Goal: Information Seeking & Learning: Learn about a topic

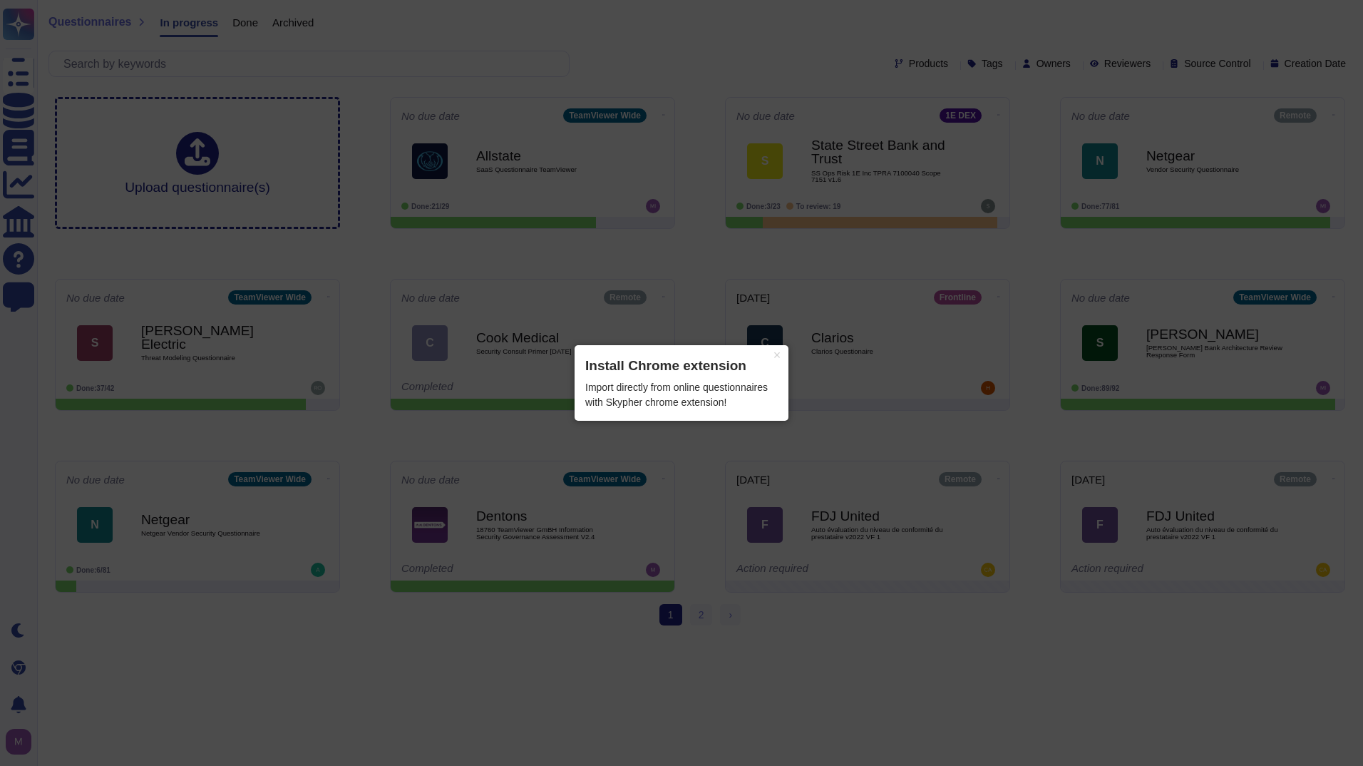
click at [716, 397] on div "Import directly from online questionnaires with Skypher chrome extension!" at bounding box center [681, 395] width 193 height 30
click at [782, 361] on button "×" at bounding box center [777, 355] width 23 height 20
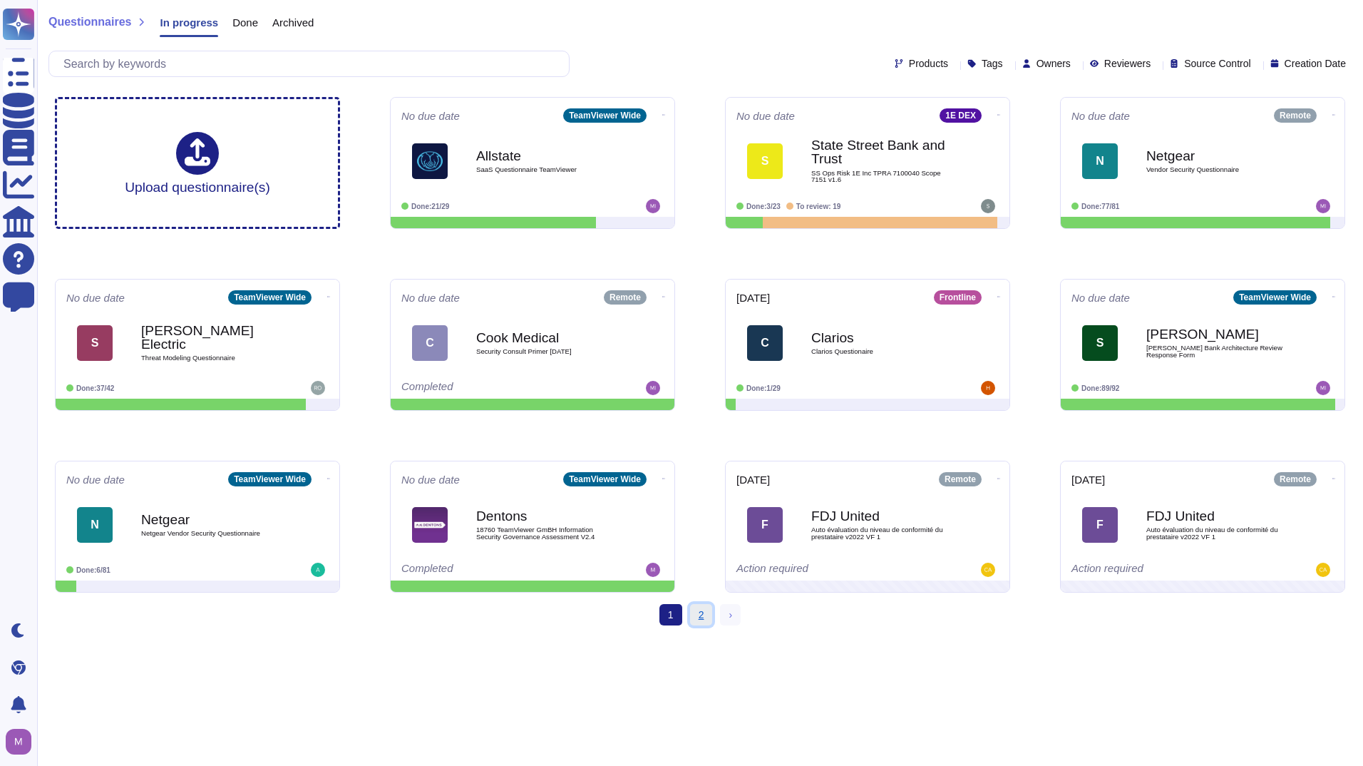
click at [699, 622] on link "2" at bounding box center [701, 614] width 23 height 21
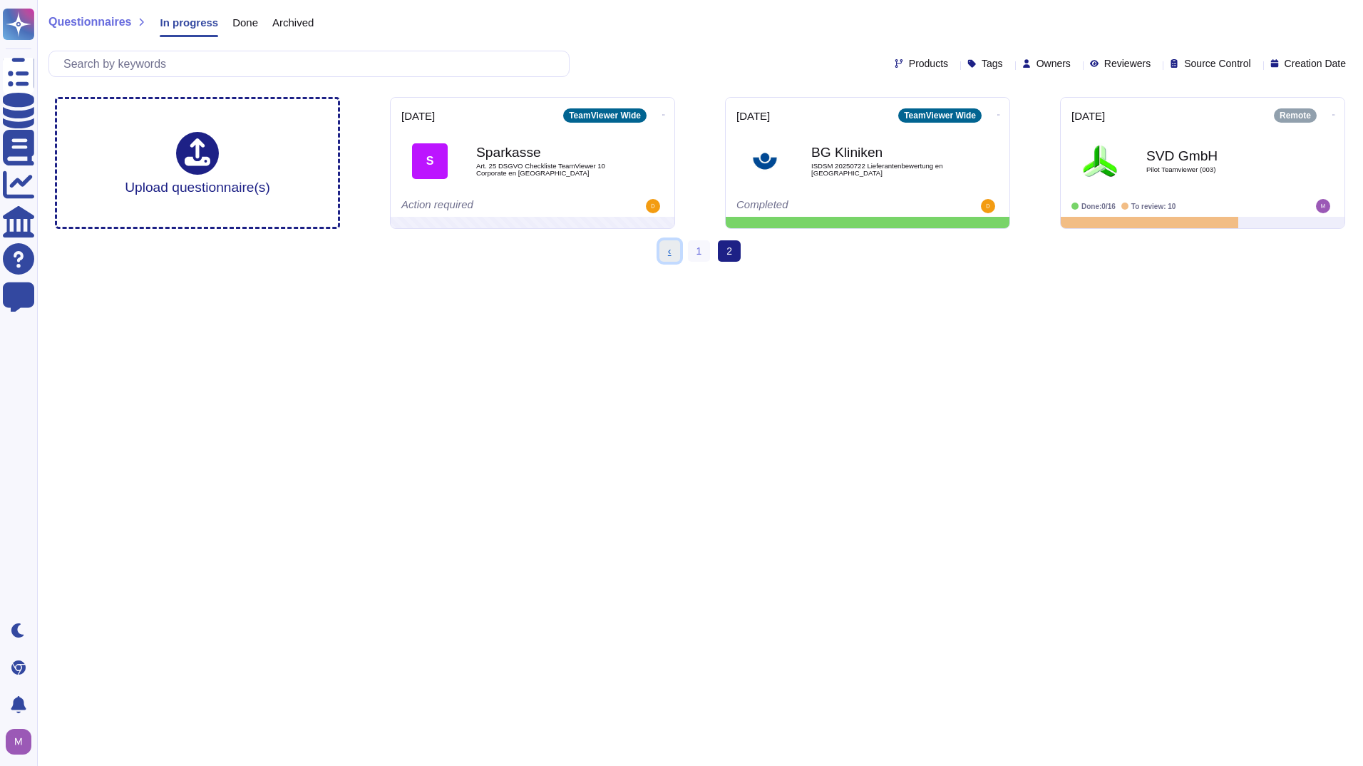
click at [672, 257] on span "‹" at bounding box center [670, 250] width 4 height 11
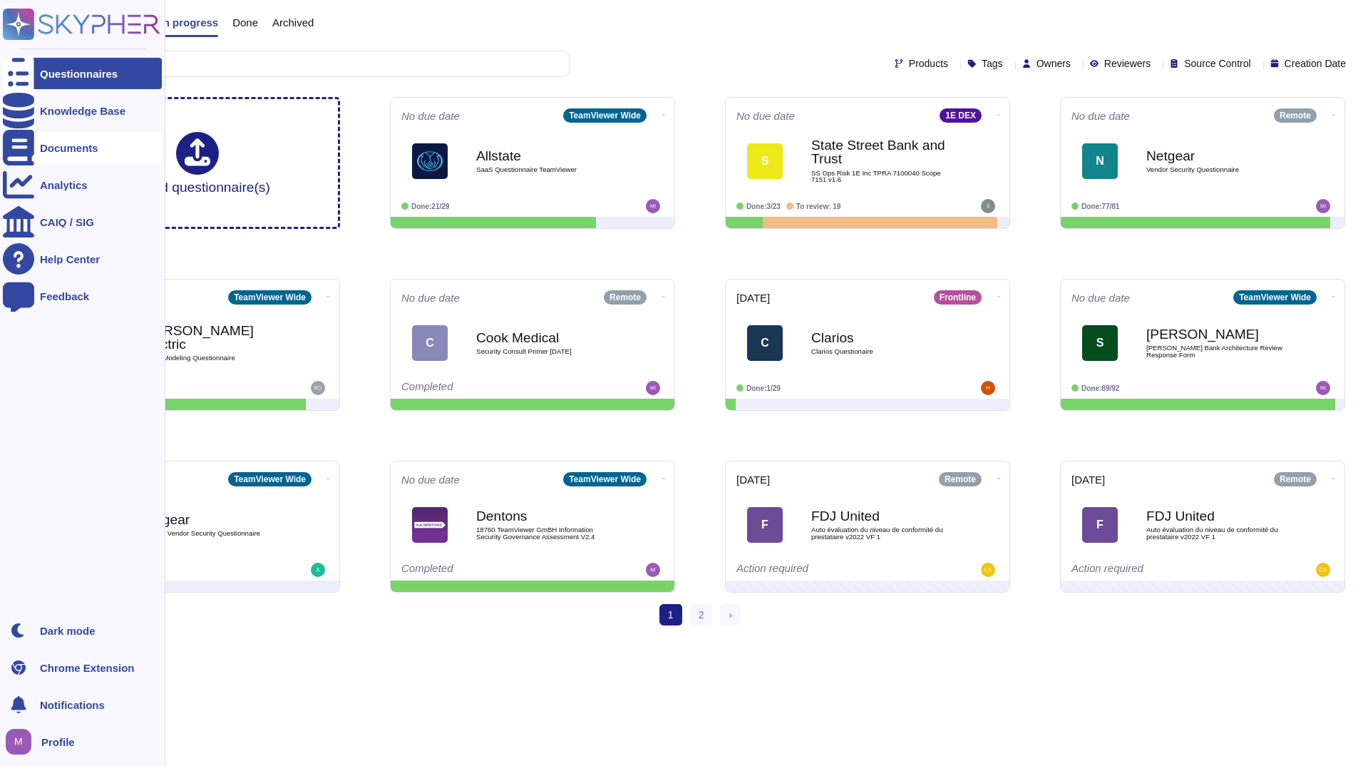
click at [24, 144] on icon at bounding box center [18, 148] width 31 height 36
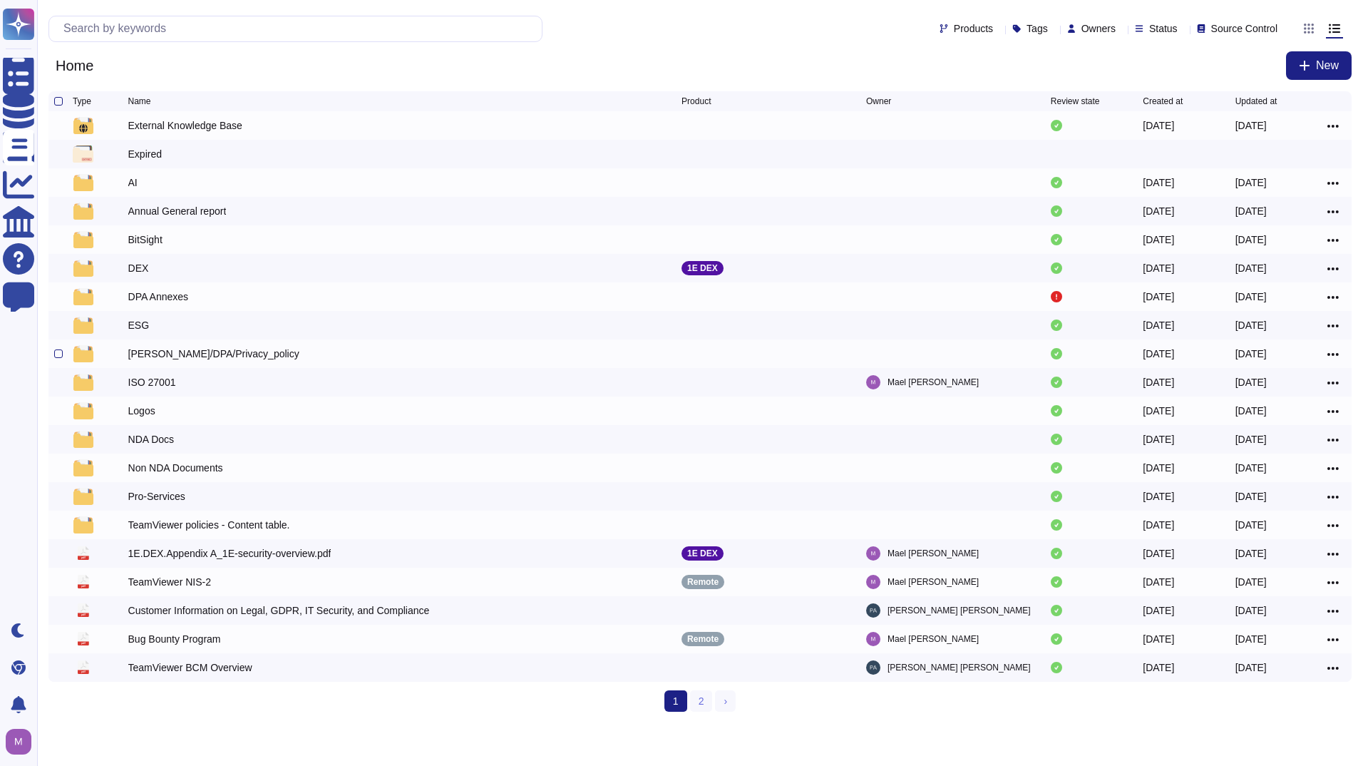
click at [228, 354] on div "EULA/DPA/Privacy_policy" at bounding box center [213, 354] width 171 height 14
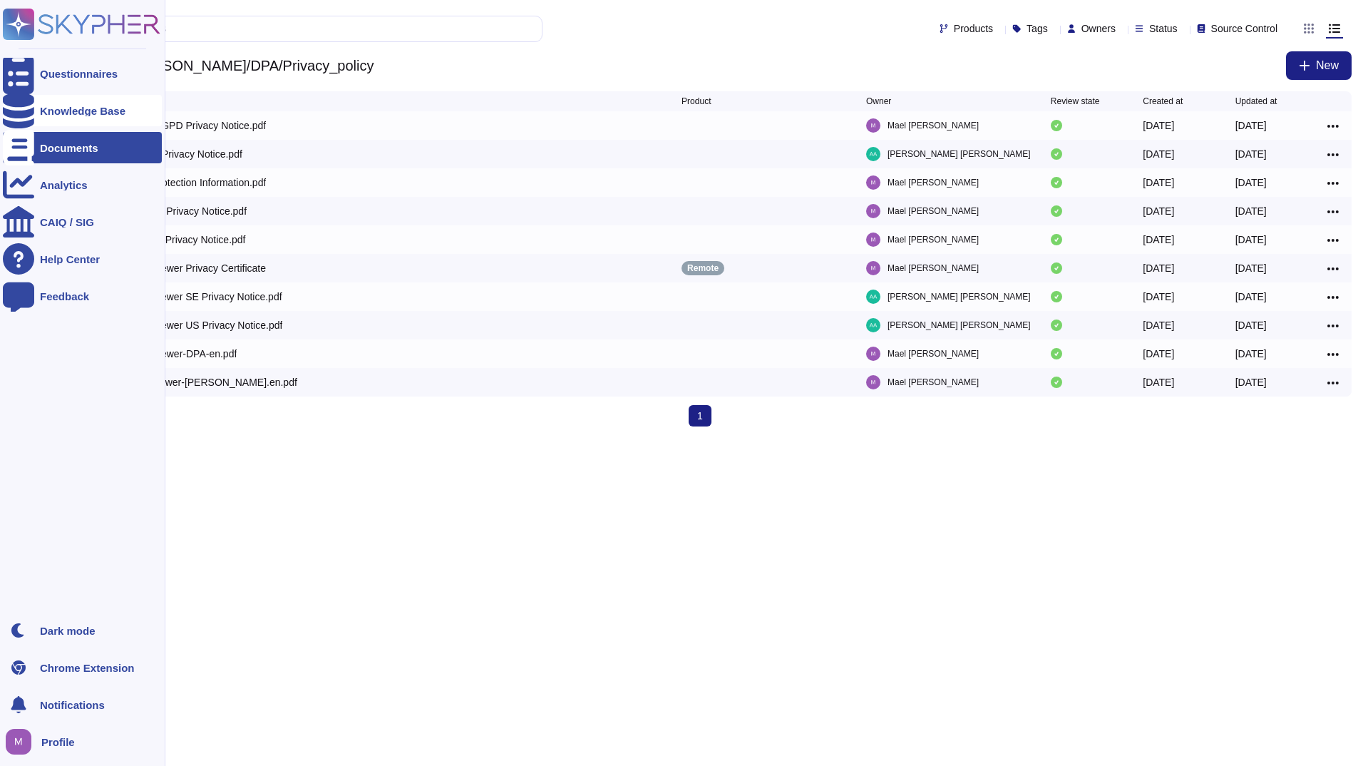
click at [83, 110] on div "Knowledge Base" at bounding box center [83, 111] width 86 height 11
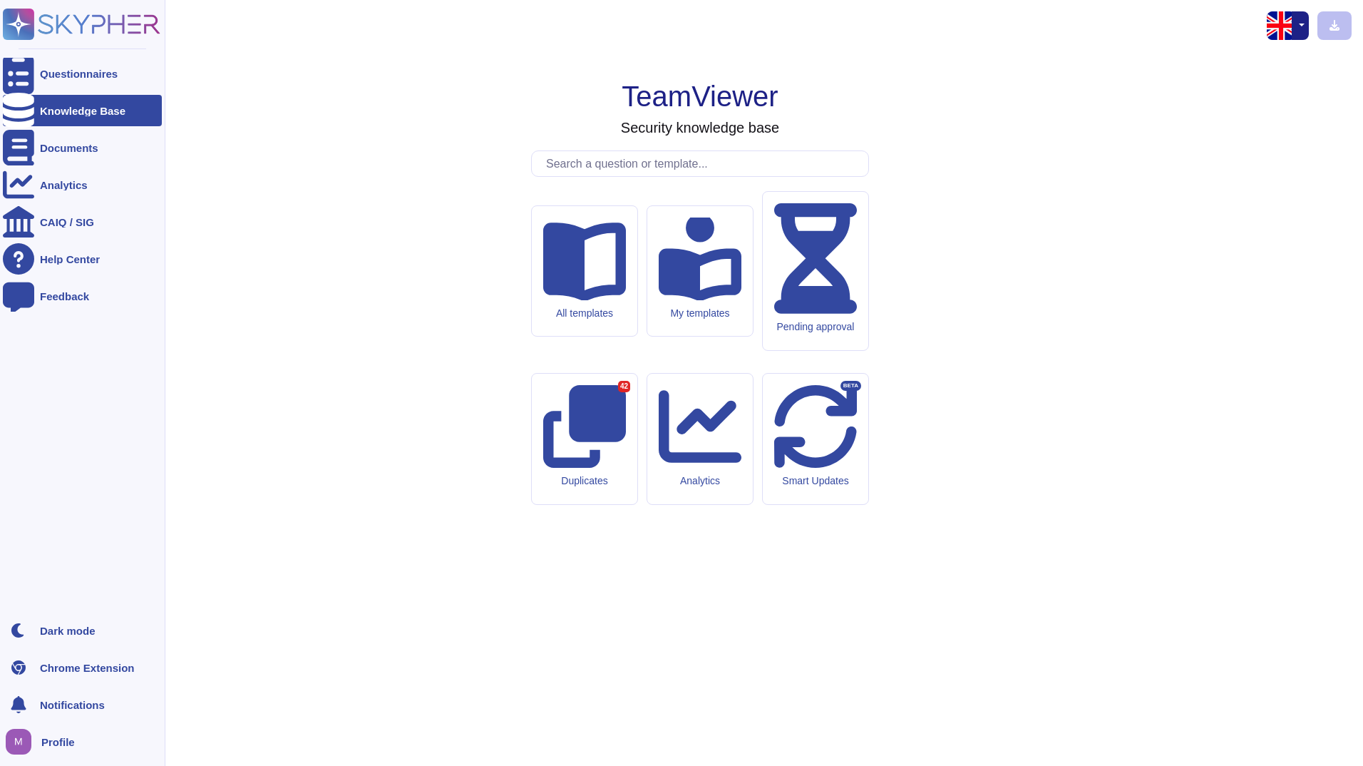
click at [56, 747] on div "Profile" at bounding box center [82, 741] width 159 height 31
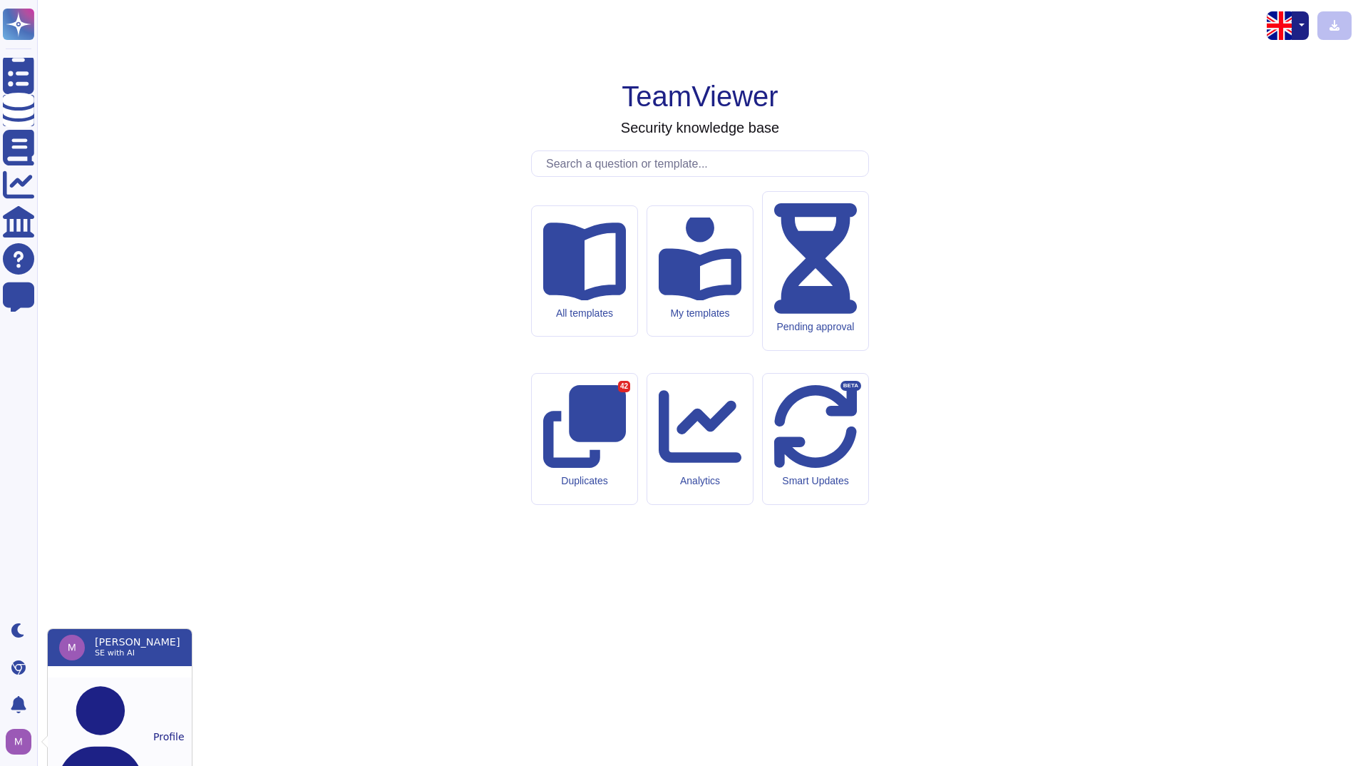
click at [89, 684] on button "Profile" at bounding box center [120, 736] width 144 height 118
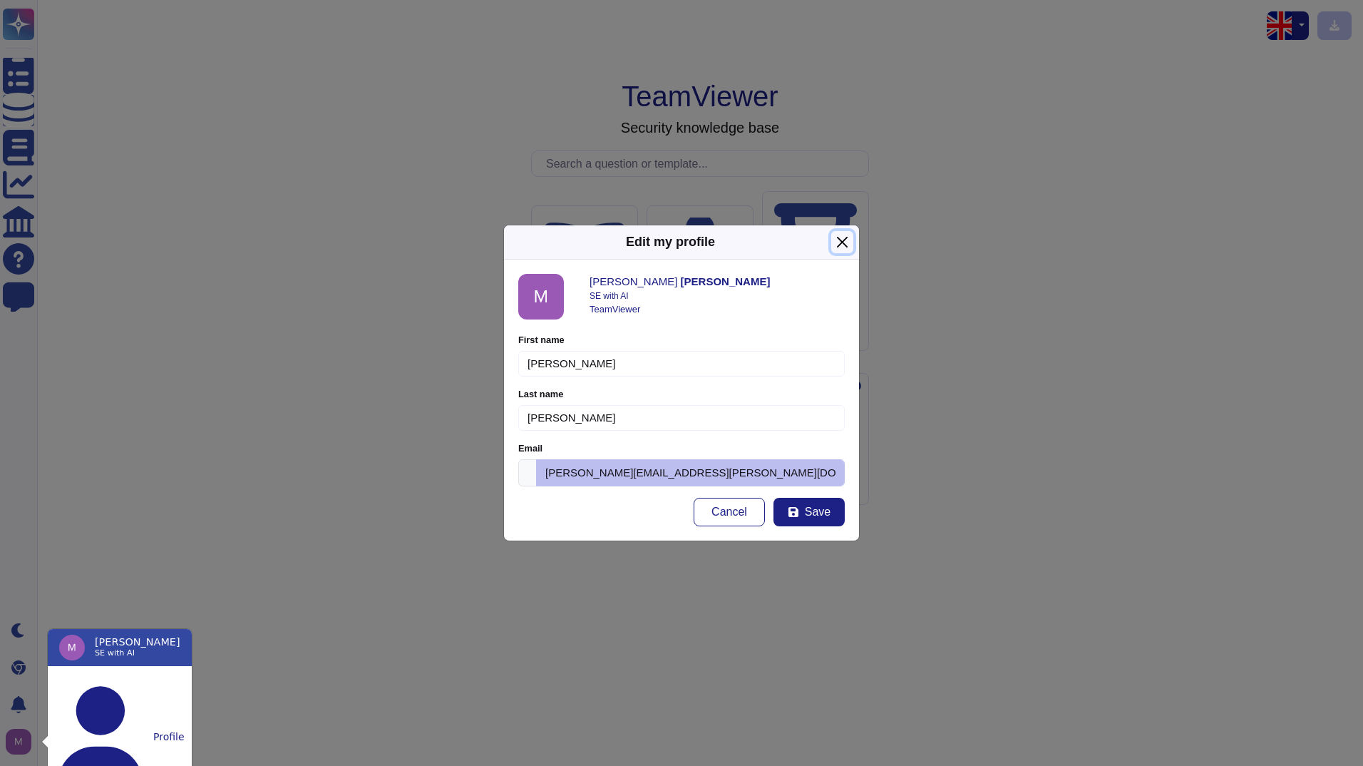
click at [843, 250] on button "Close" at bounding box center [842, 242] width 22 height 22
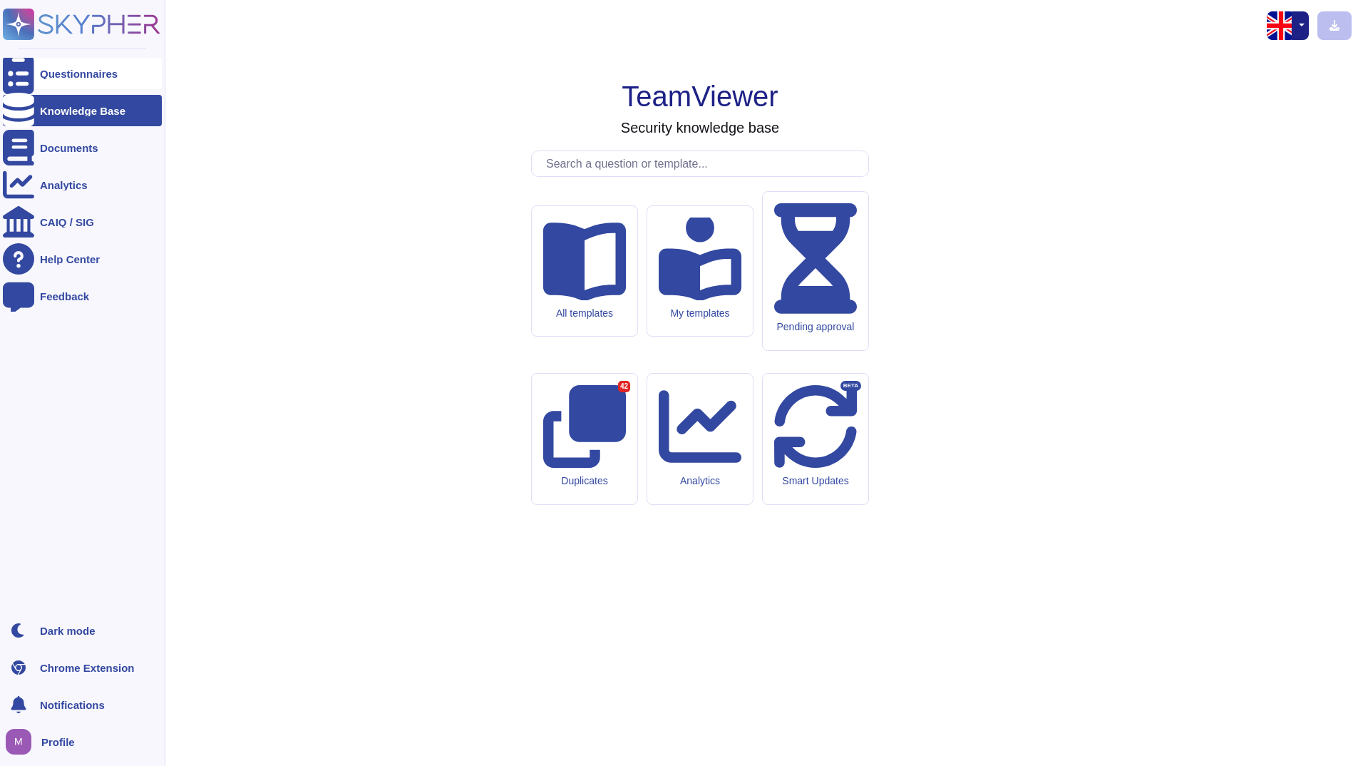
click at [71, 75] on div "Questionnaires" at bounding box center [79, 73] width 78 height 11
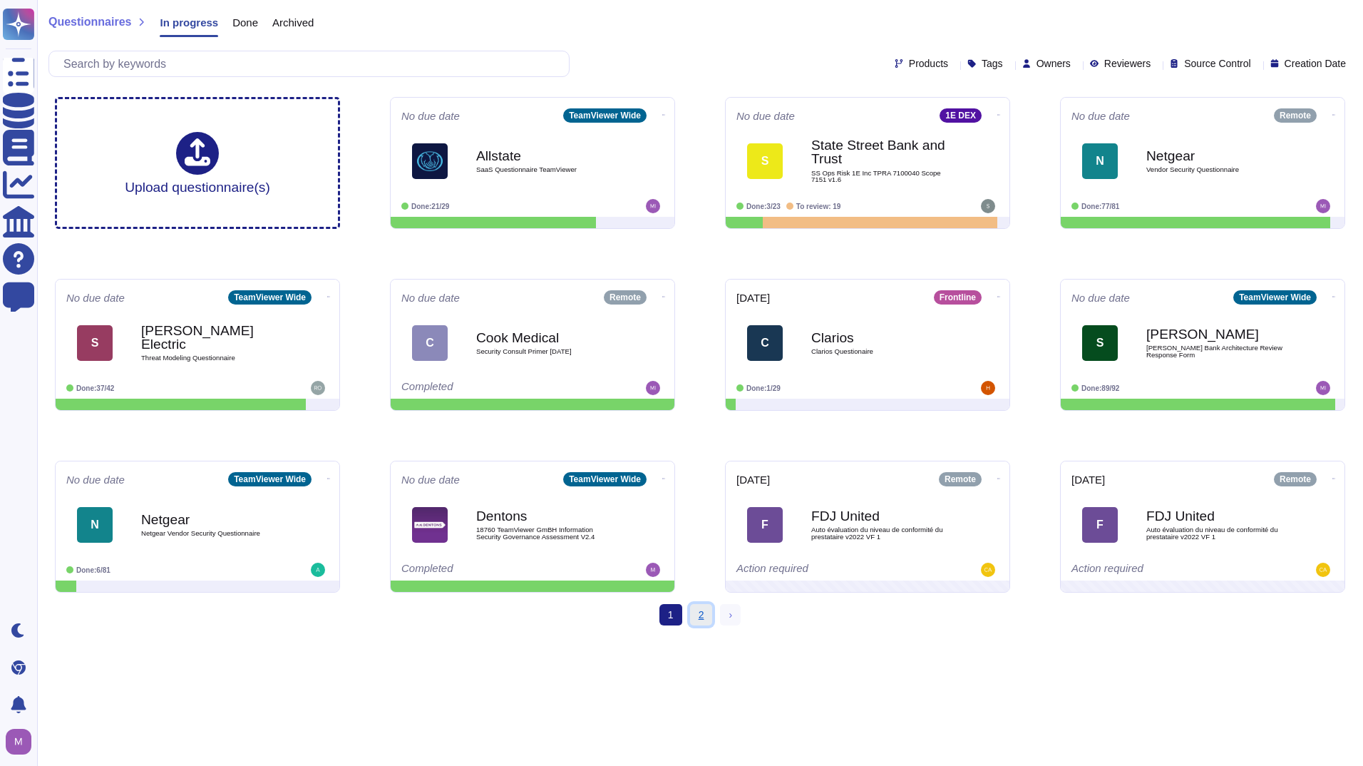
click at [699, 617] on link "2" at bounding box center [701, 614] width 23 height 21
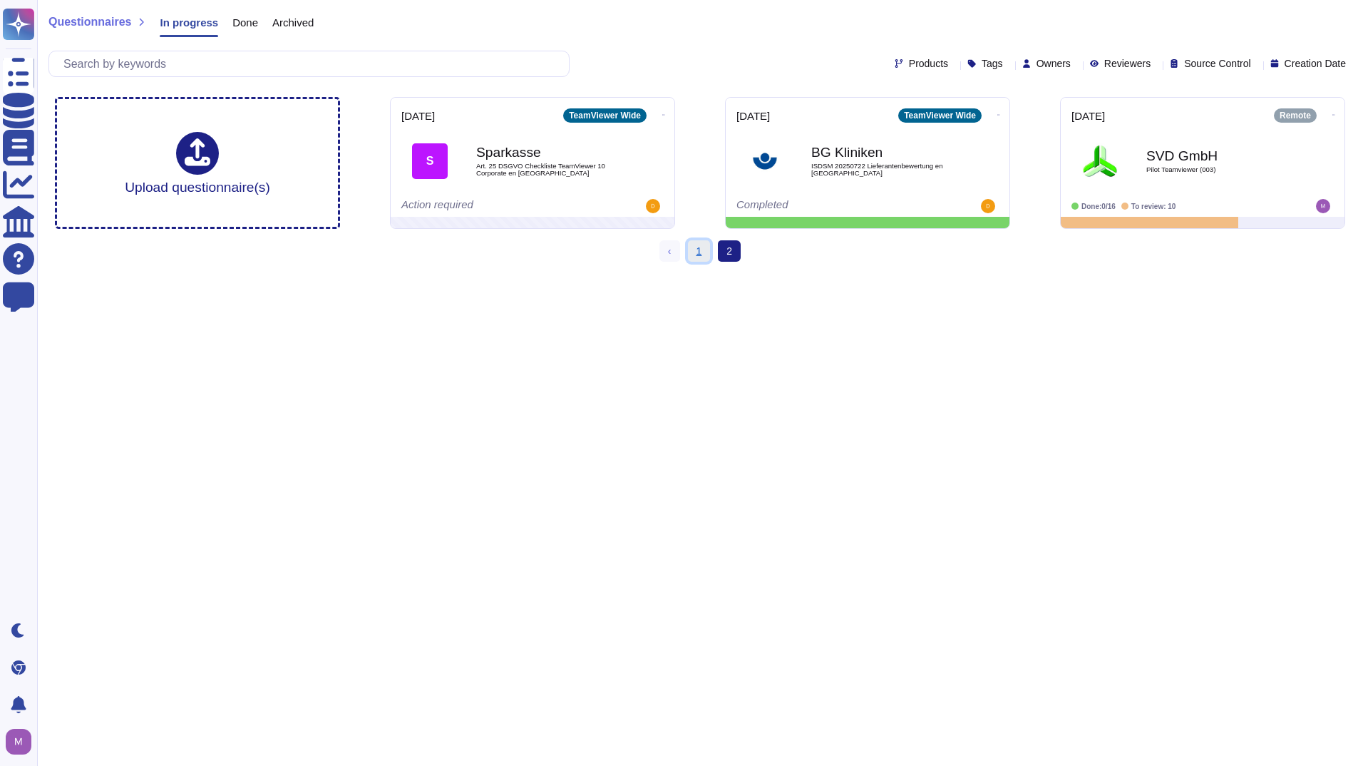
click at [692, 256] on link "1" at bounding box center [699, 250] width 23 height 21
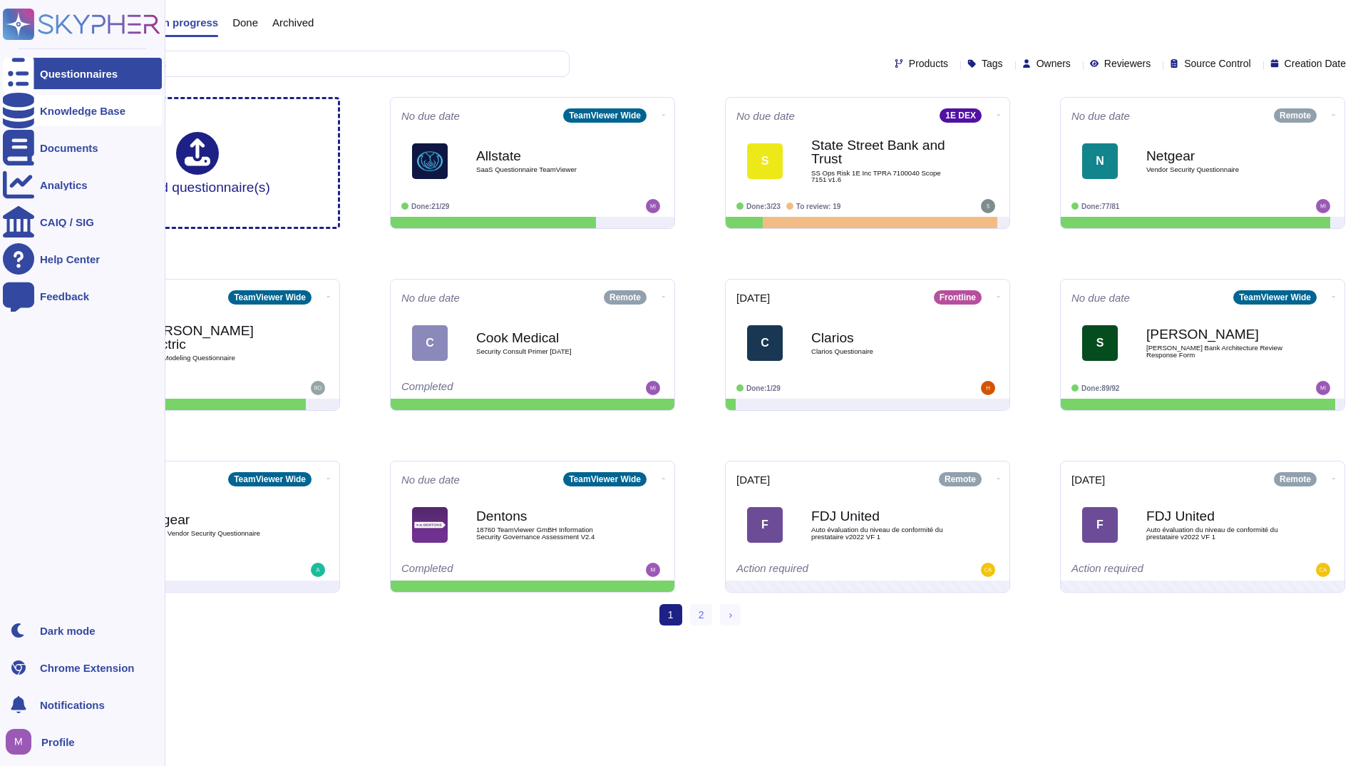
click at [71, 115] on div "Knowledge Base" at bounding box center [83, 111] width 86 height 11
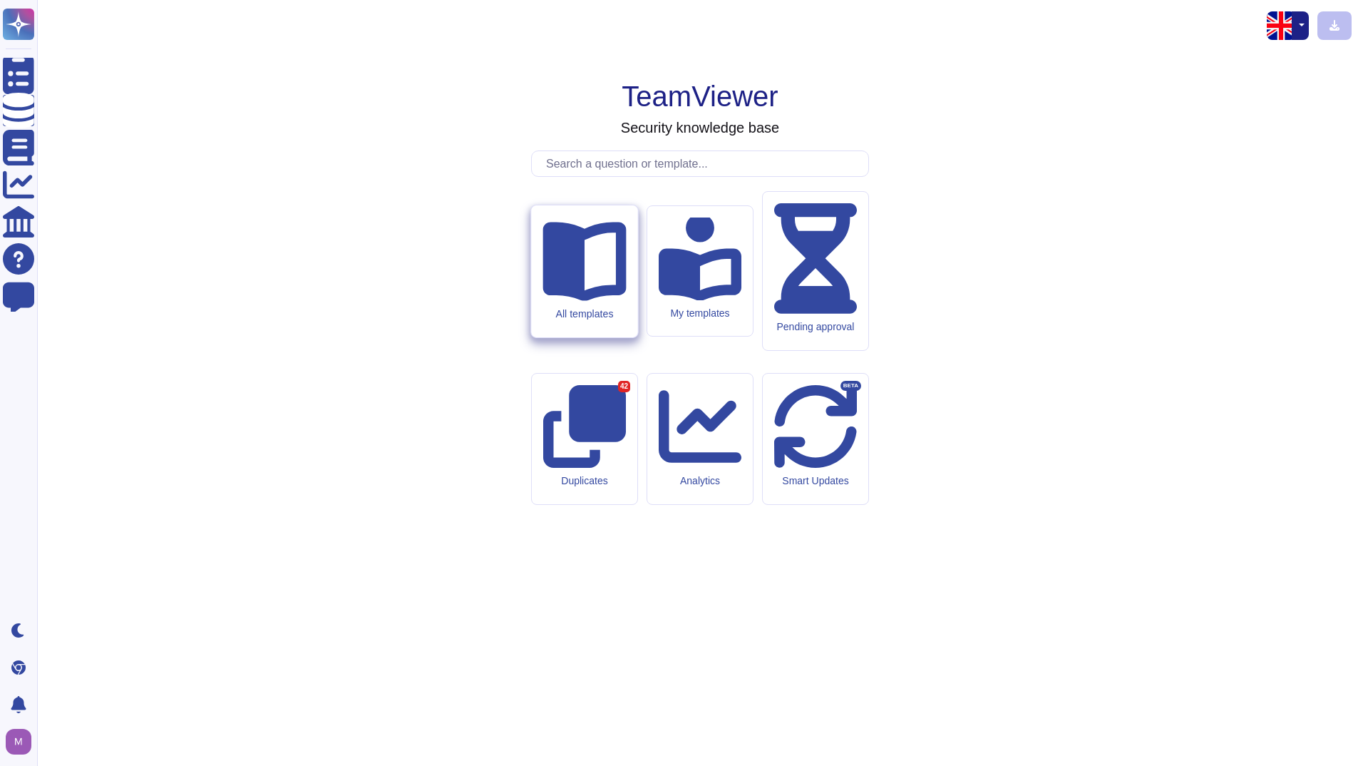
click at [538, 337] on div "All templates" at bounding box center [584, 271] width 106 height 132
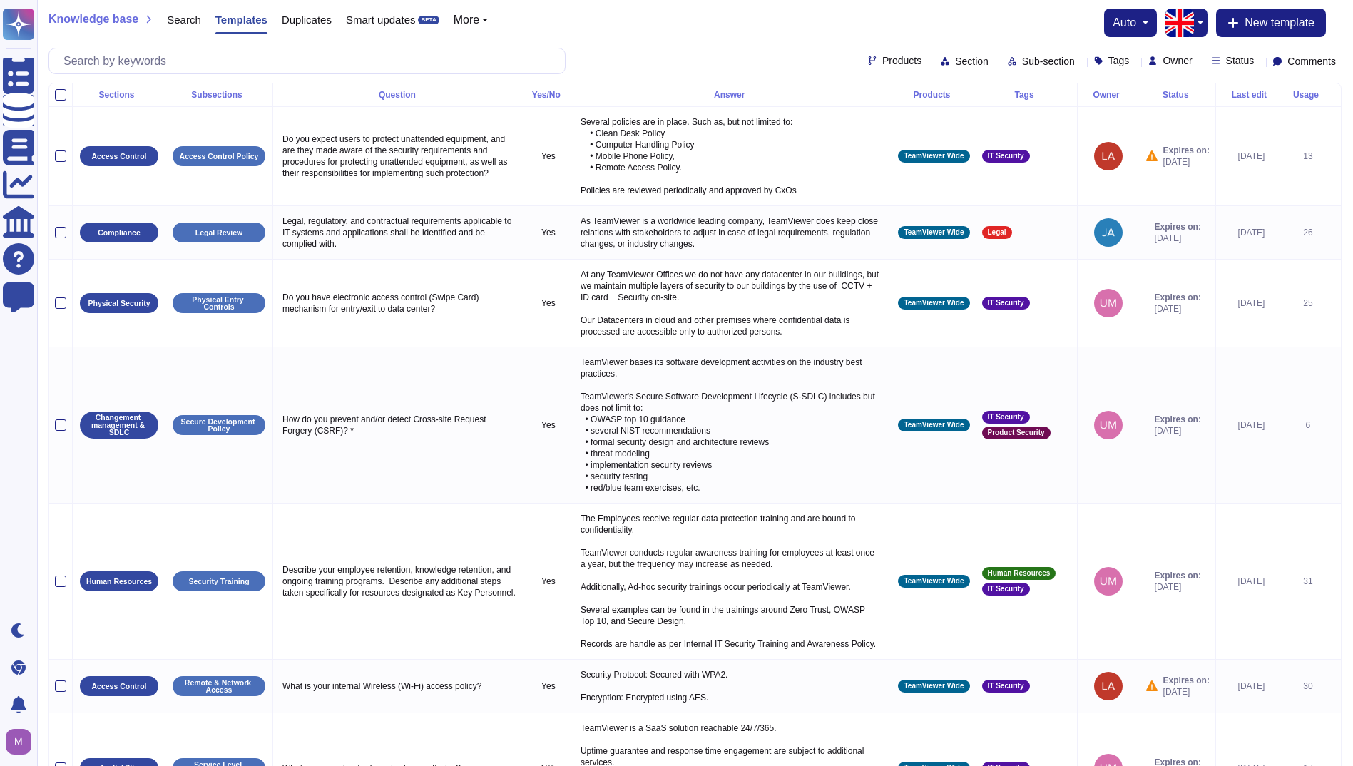
click at [1038, 95] on icon at bounding box center [1038, 95] width 0 height 0
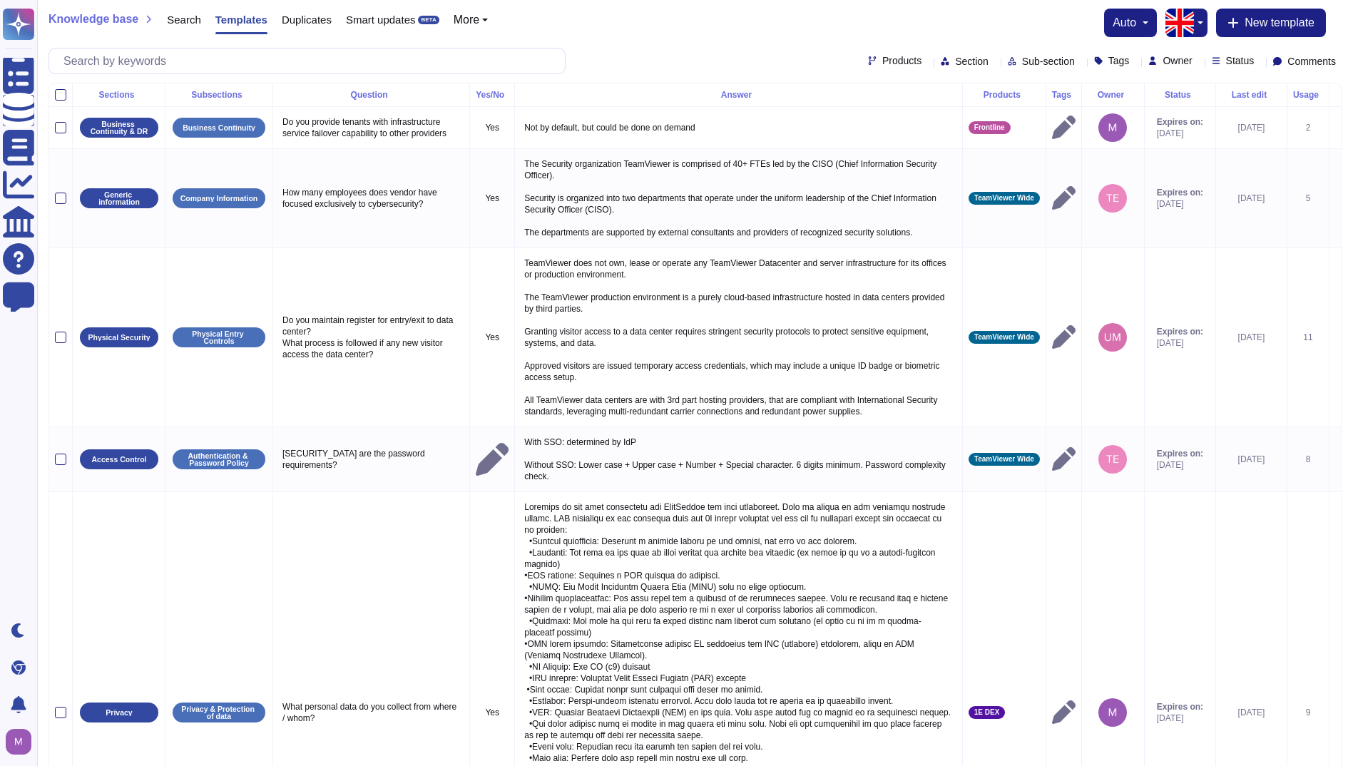
click at [1052, 95] on div "Tags" at bounding box center [1064, 95] width 24 height 9
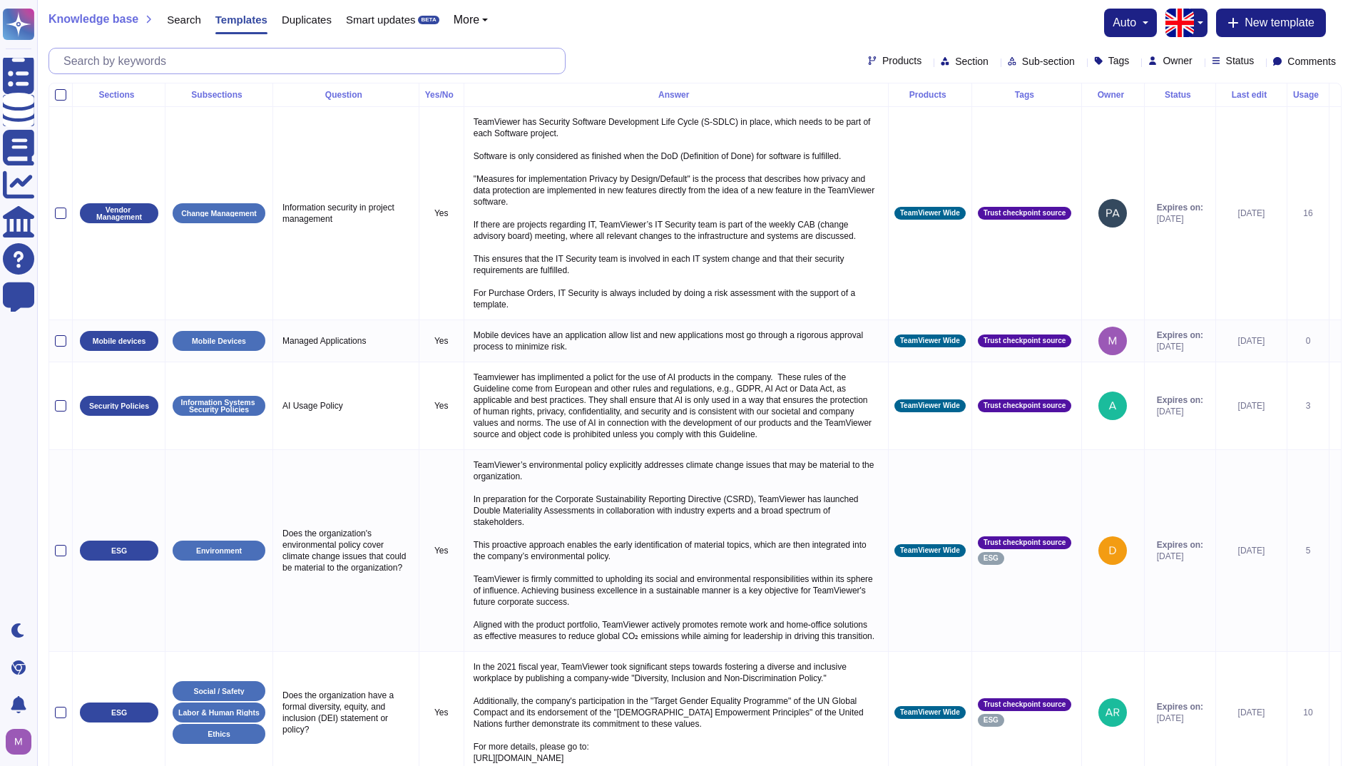
click at [155, 61] on input "text" at bounding box center [310, 60] width 508 height 25
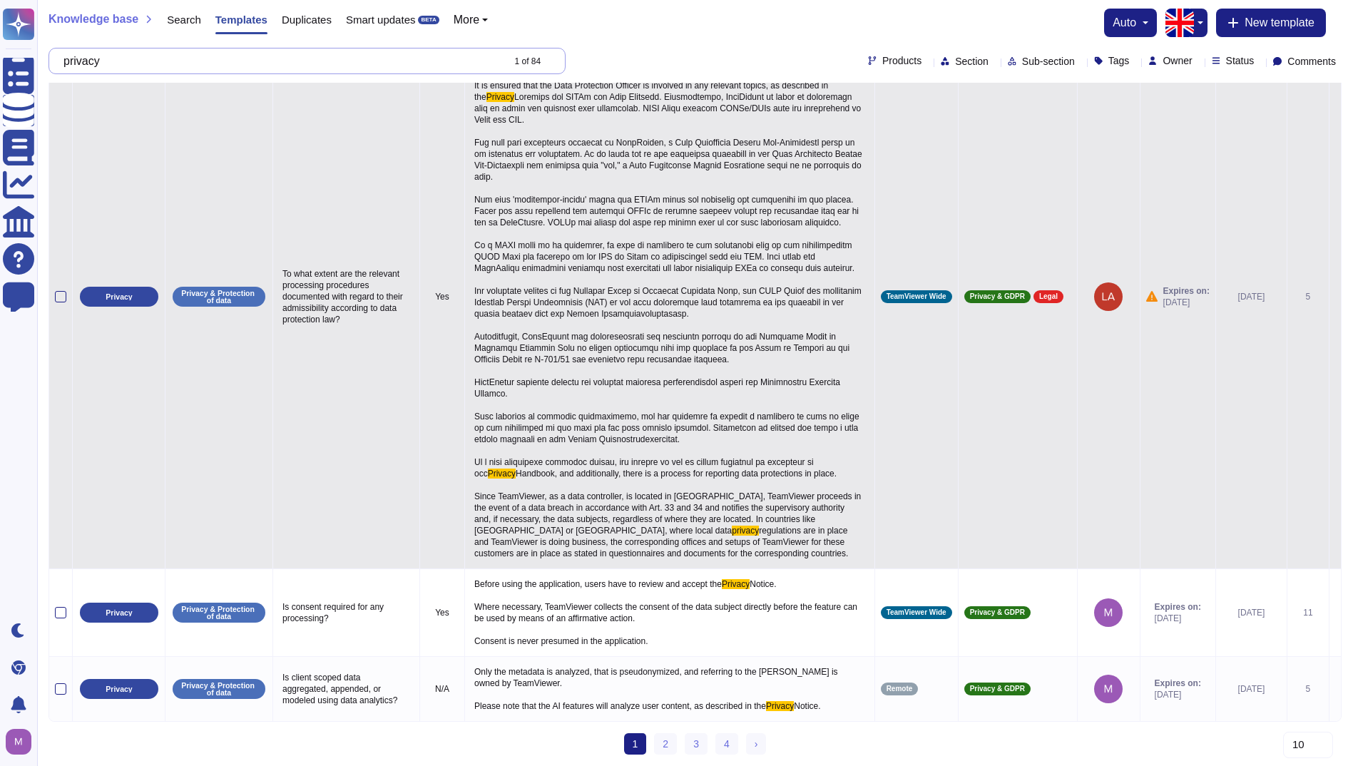
scroll to position [946, 0]
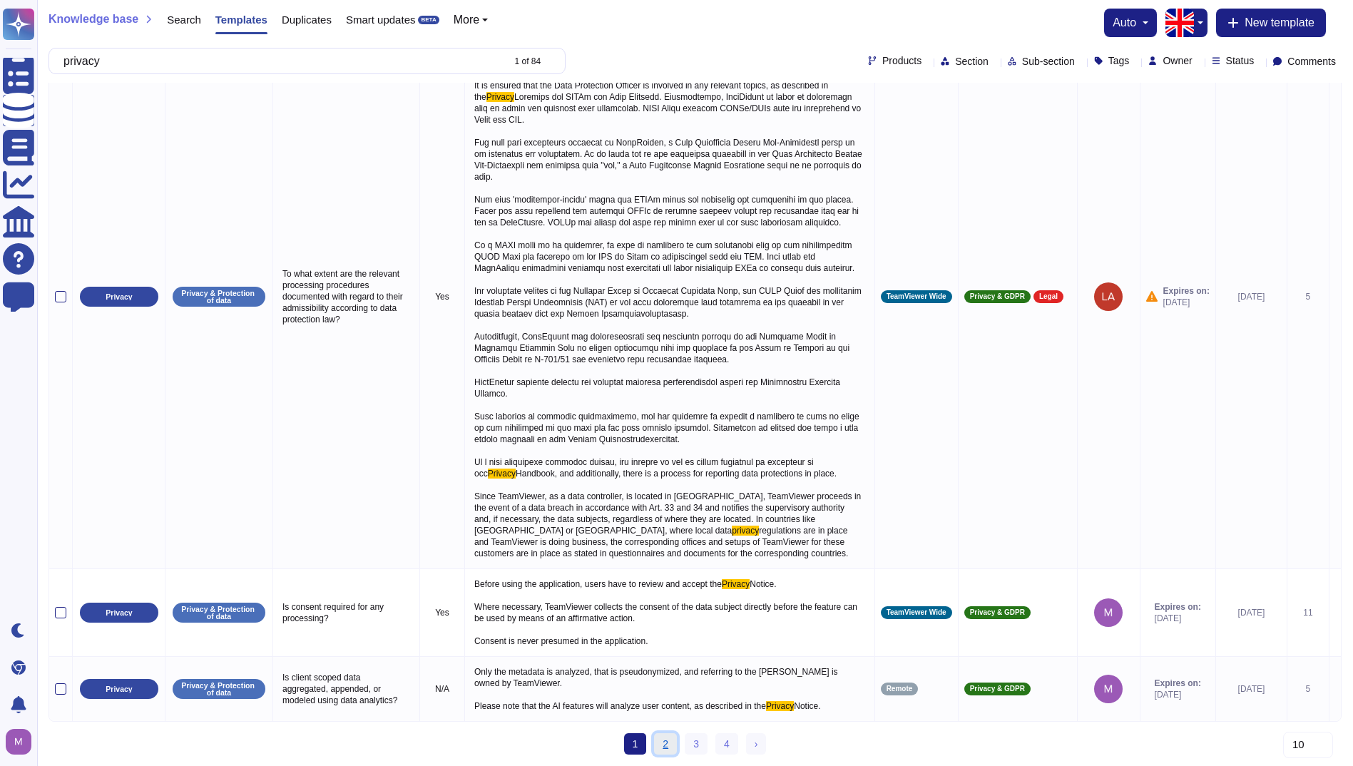
type input "privacy"
click at [660, 745] on link "2" at bounding box center [665, 743] width 23 height 21
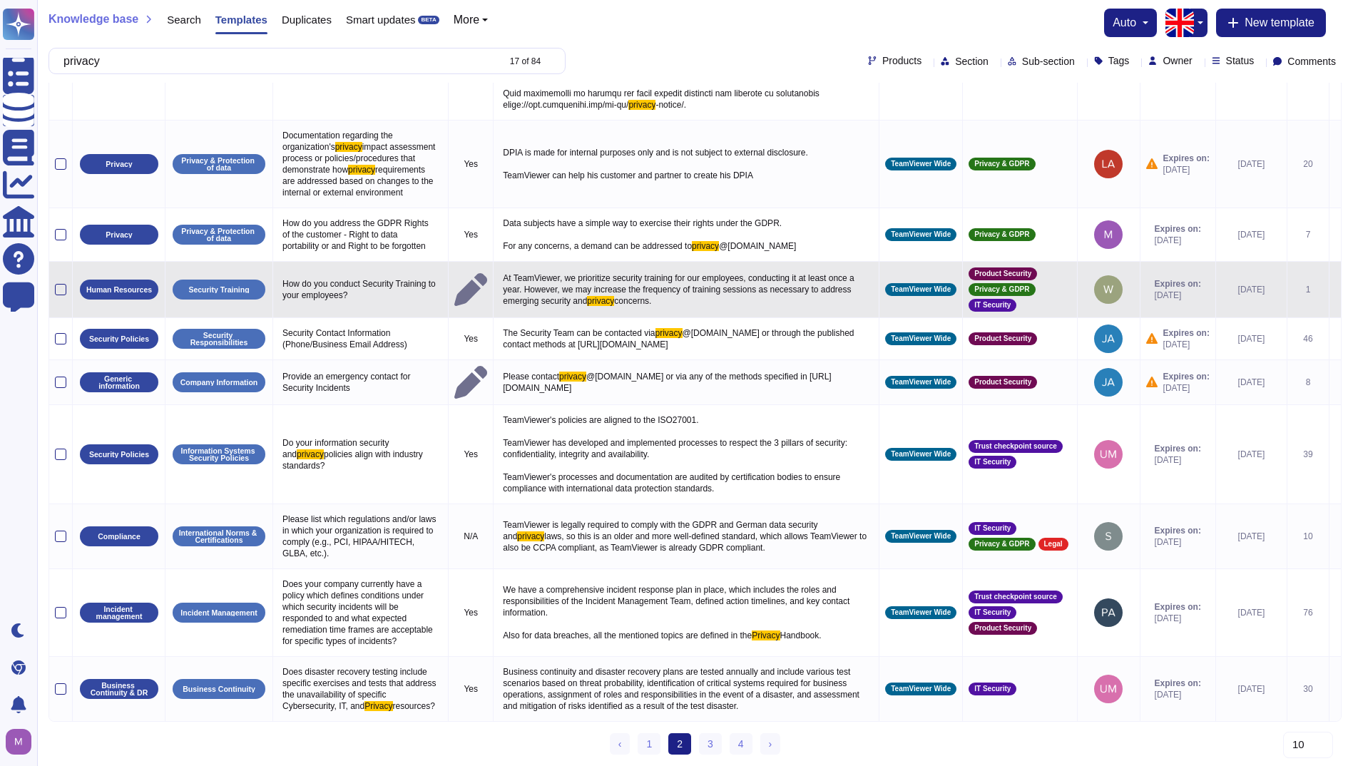
scroll to position [901, 0]
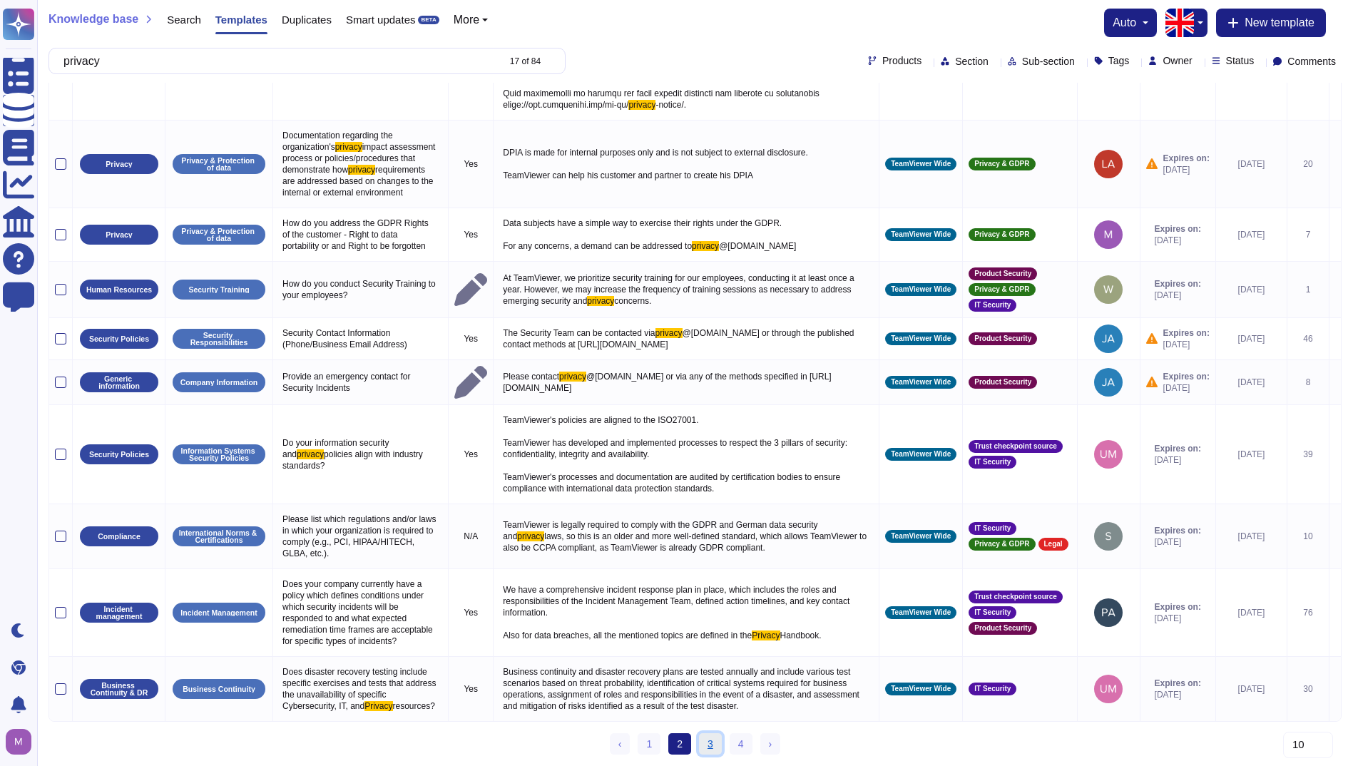
click at [707, 748] on link "3" at bounding box center [710, 743] width 23 height 21
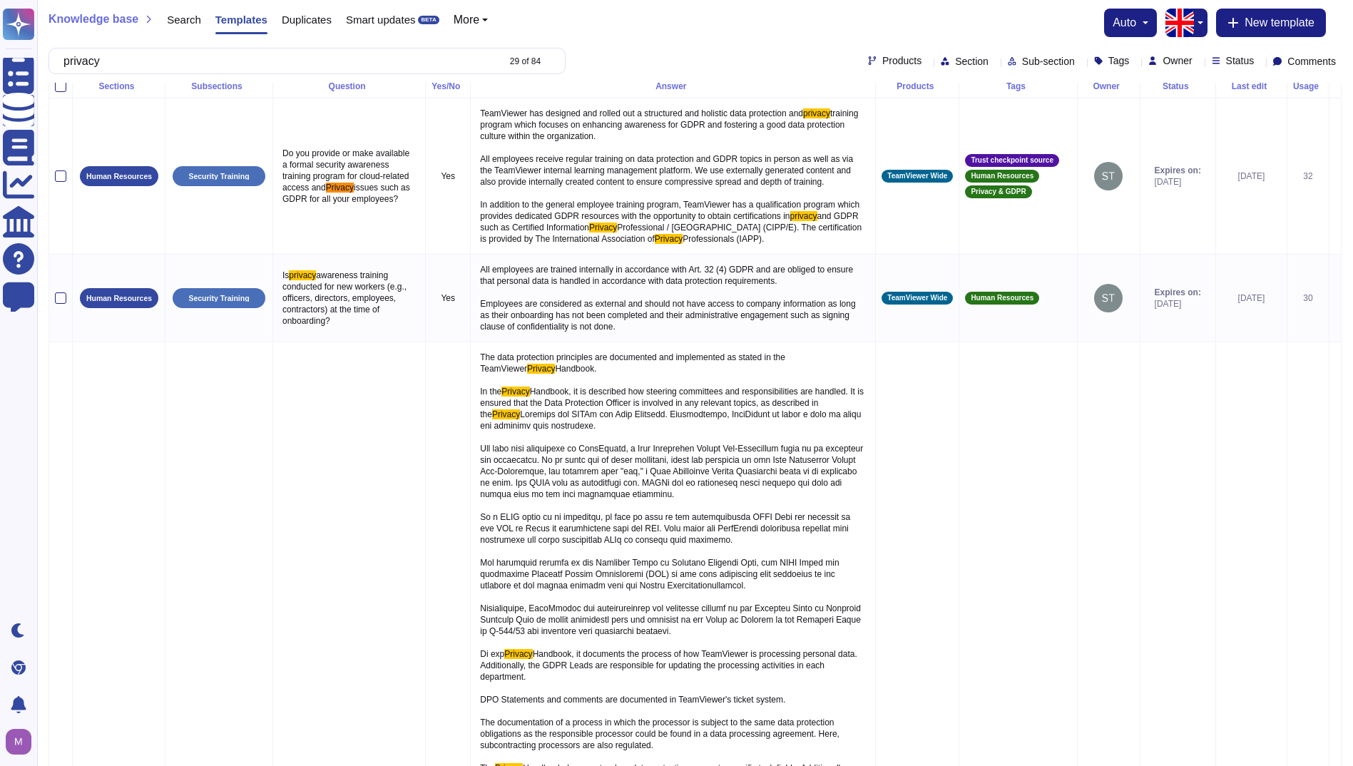
scroll to position [0, 0]
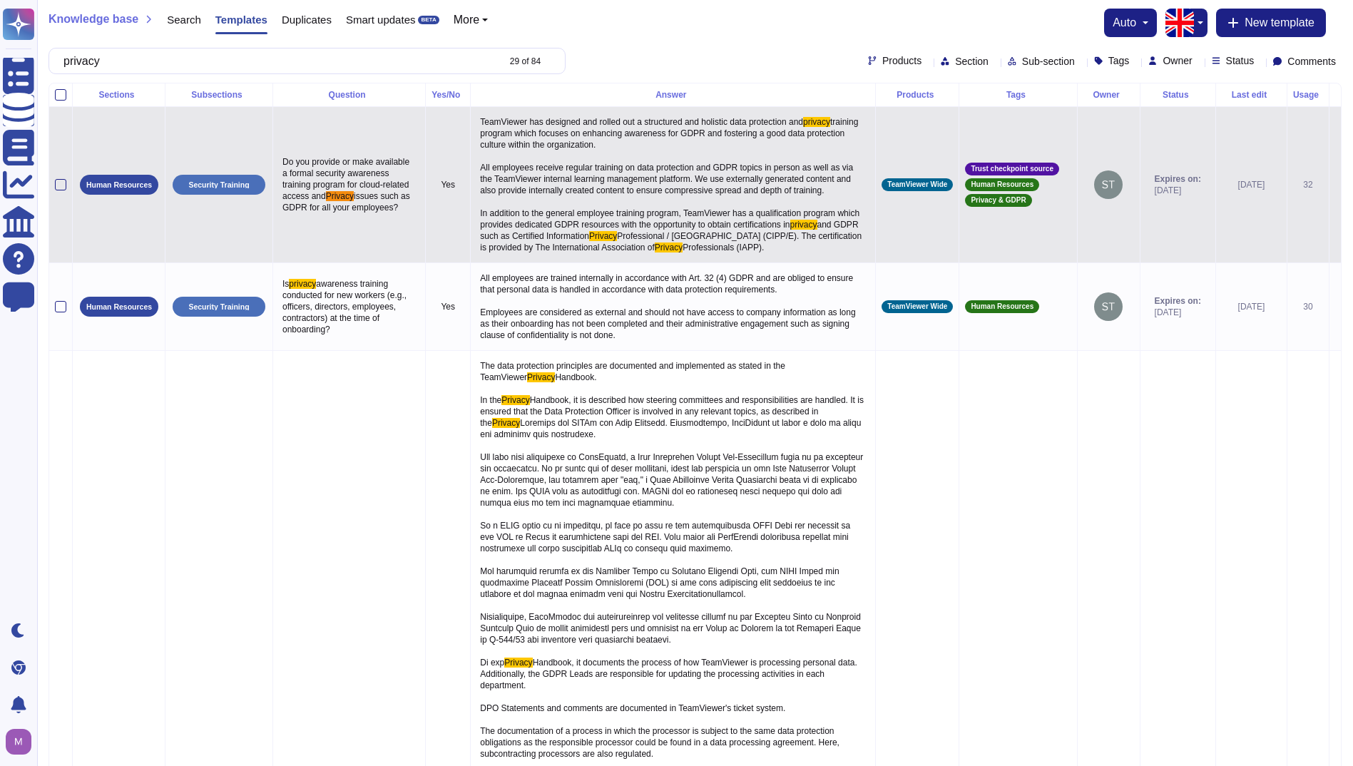
click at [1335, 185] on icon at bounding box center [1335, 185] width 0 height 0
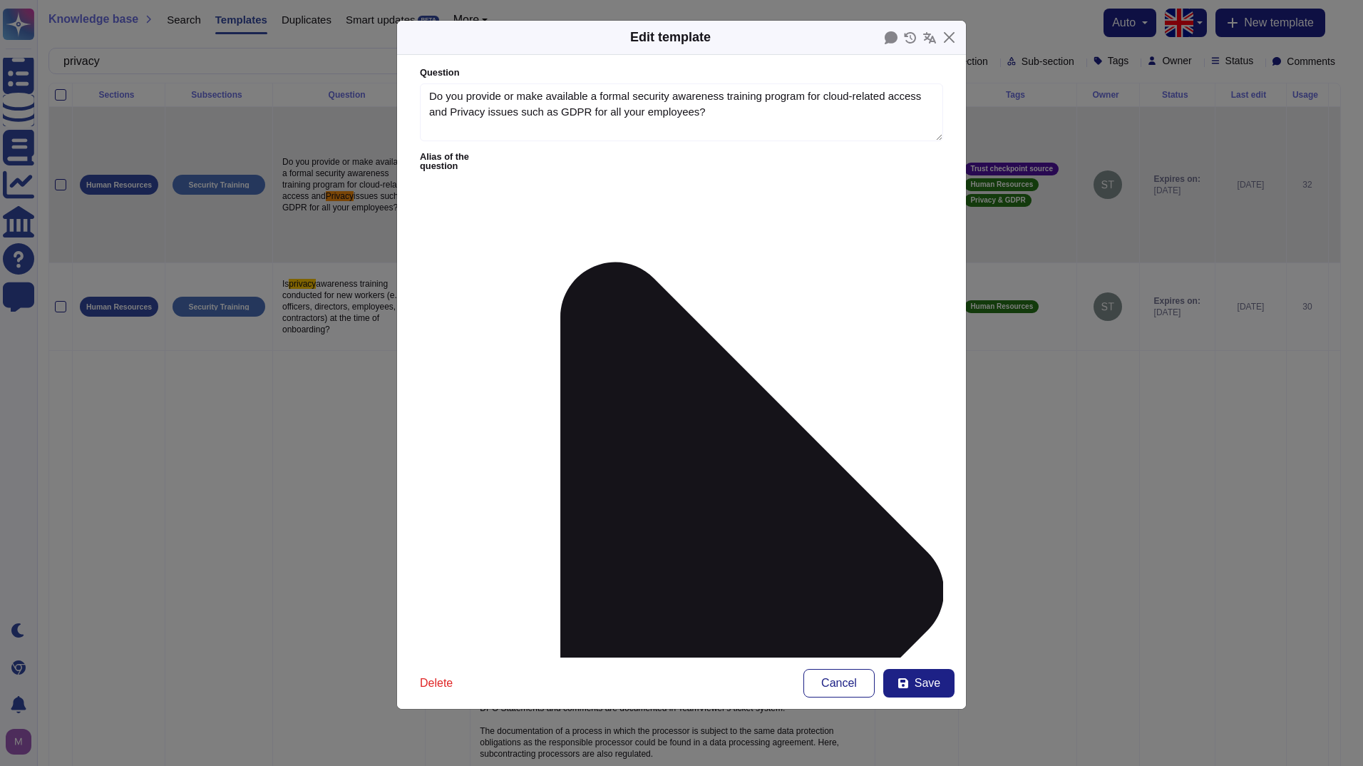
type textarea "Do you provide or make available a formal security awareness training program f…"
type textarea "TeamViewer has designed and rolled out a structured and holistic data protectio…"
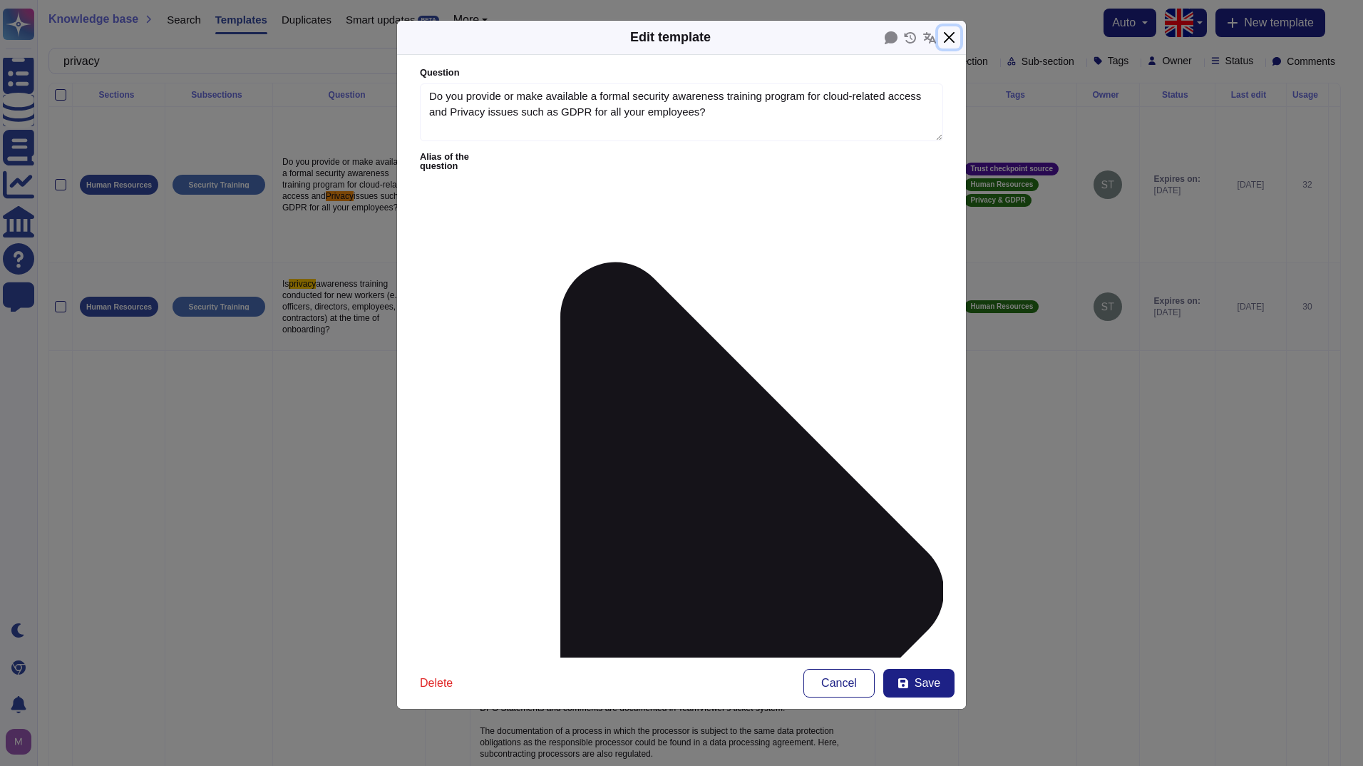
click at [957, 39] on button "Close" at bounding box center [949, 37] width 22 height 22
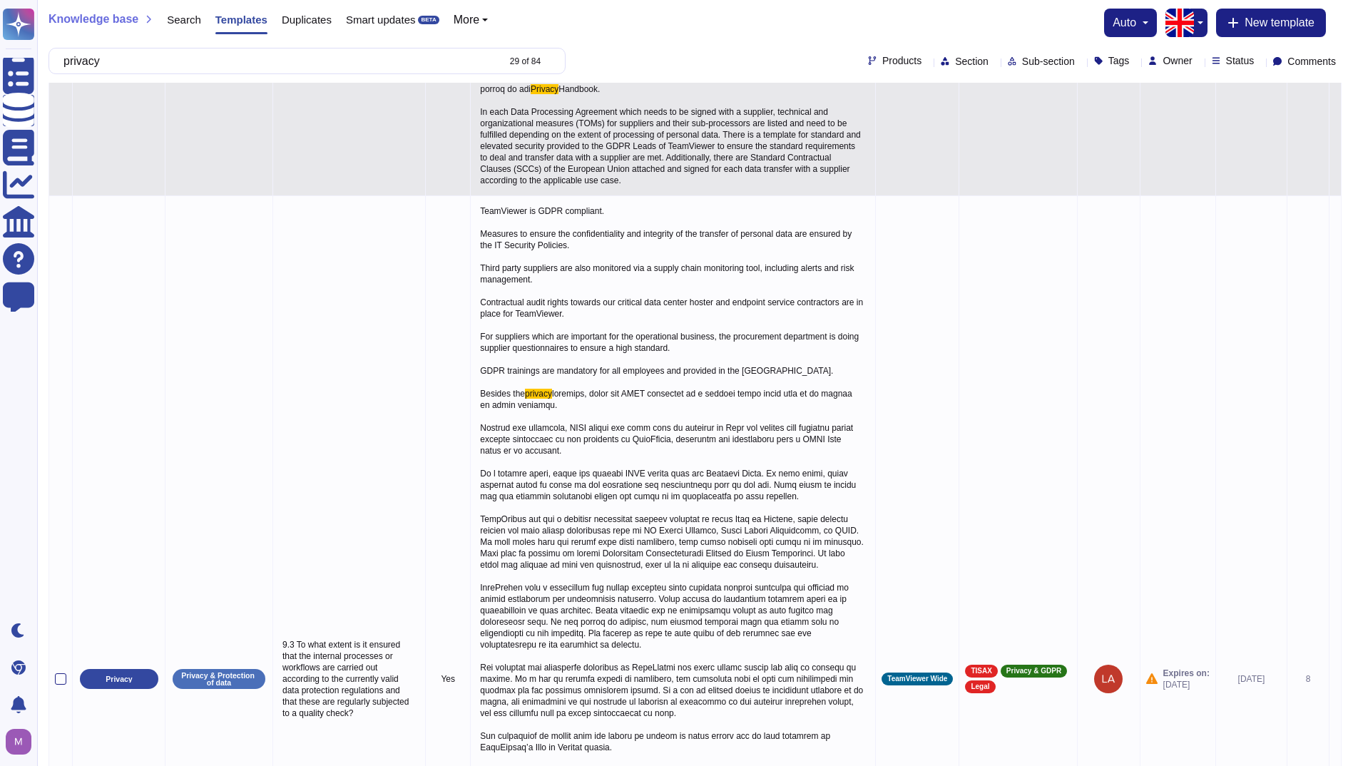
scroll to position [1141, 0]
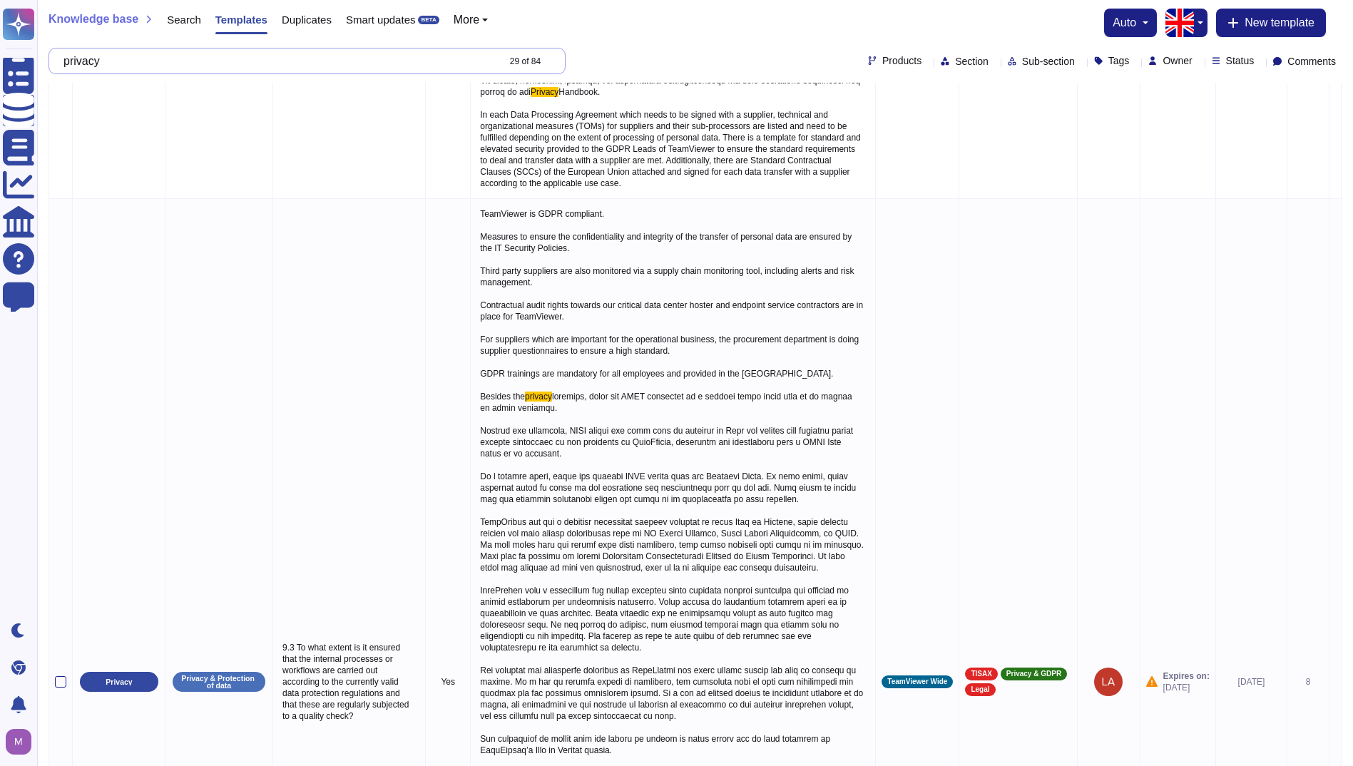
drag, startPoint x: 252, startPoint y: 63, endPoint x: 82, endPoint y: 66, distance: 170.4
click at [82, 66] on input "privacy" at bounding box center [276, 60] width 441 height 25
type input "p"
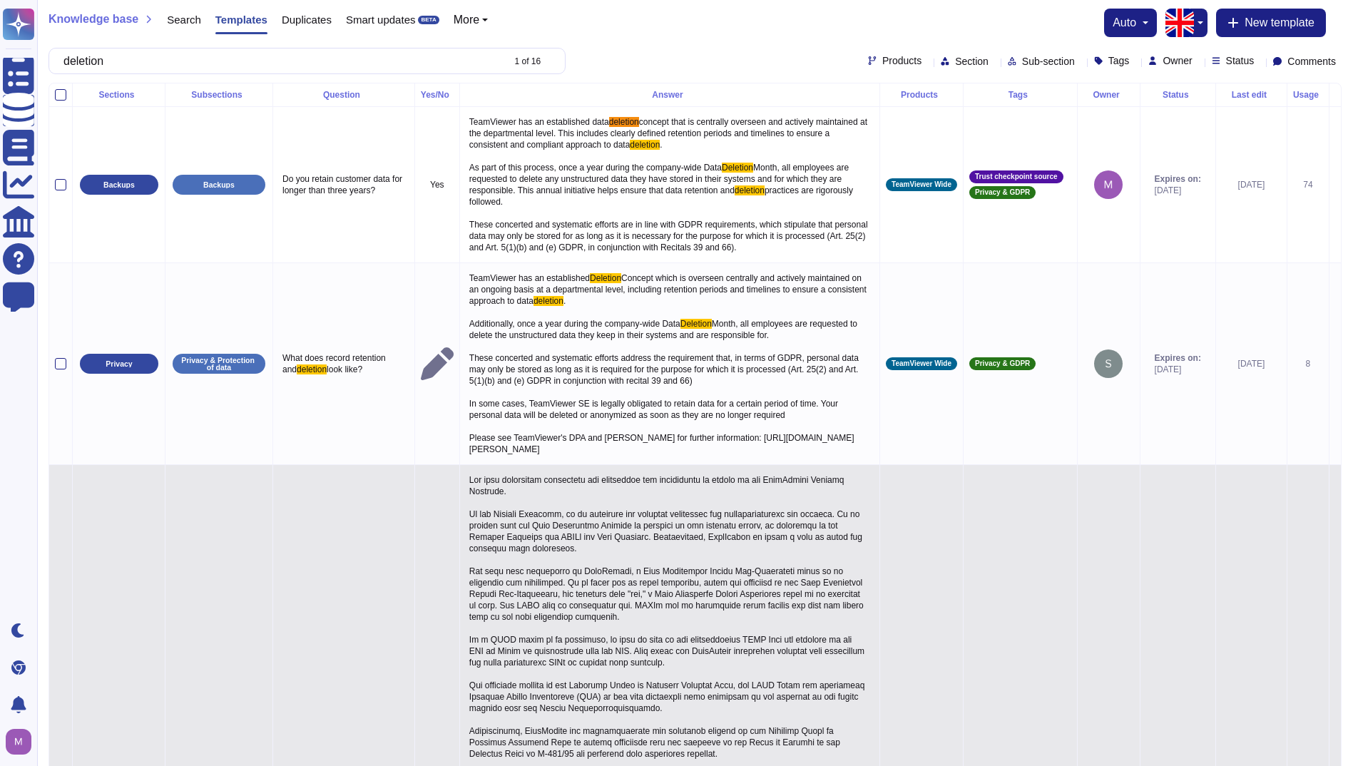
type input "deletion"
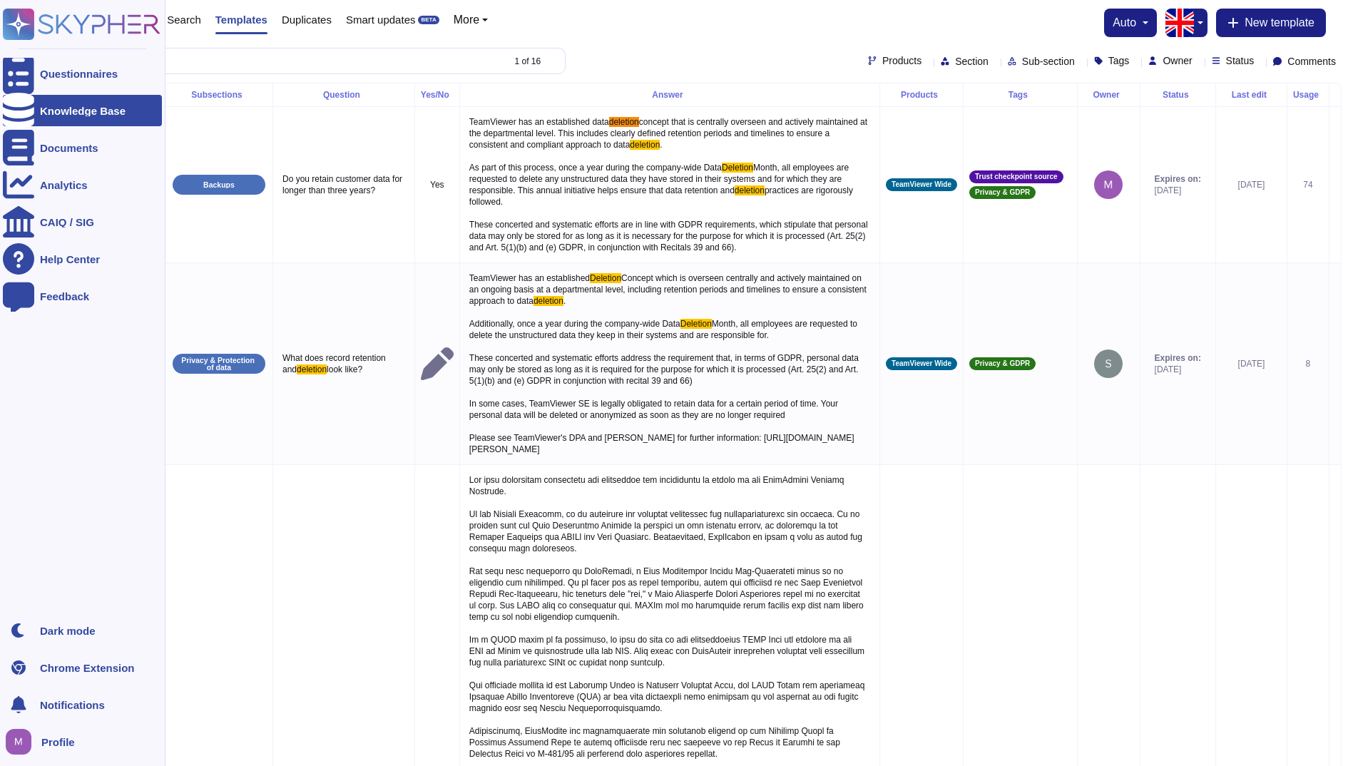
click at [57, 739] on span "Profile" at bounding box center [58, 742] width 34 height 11
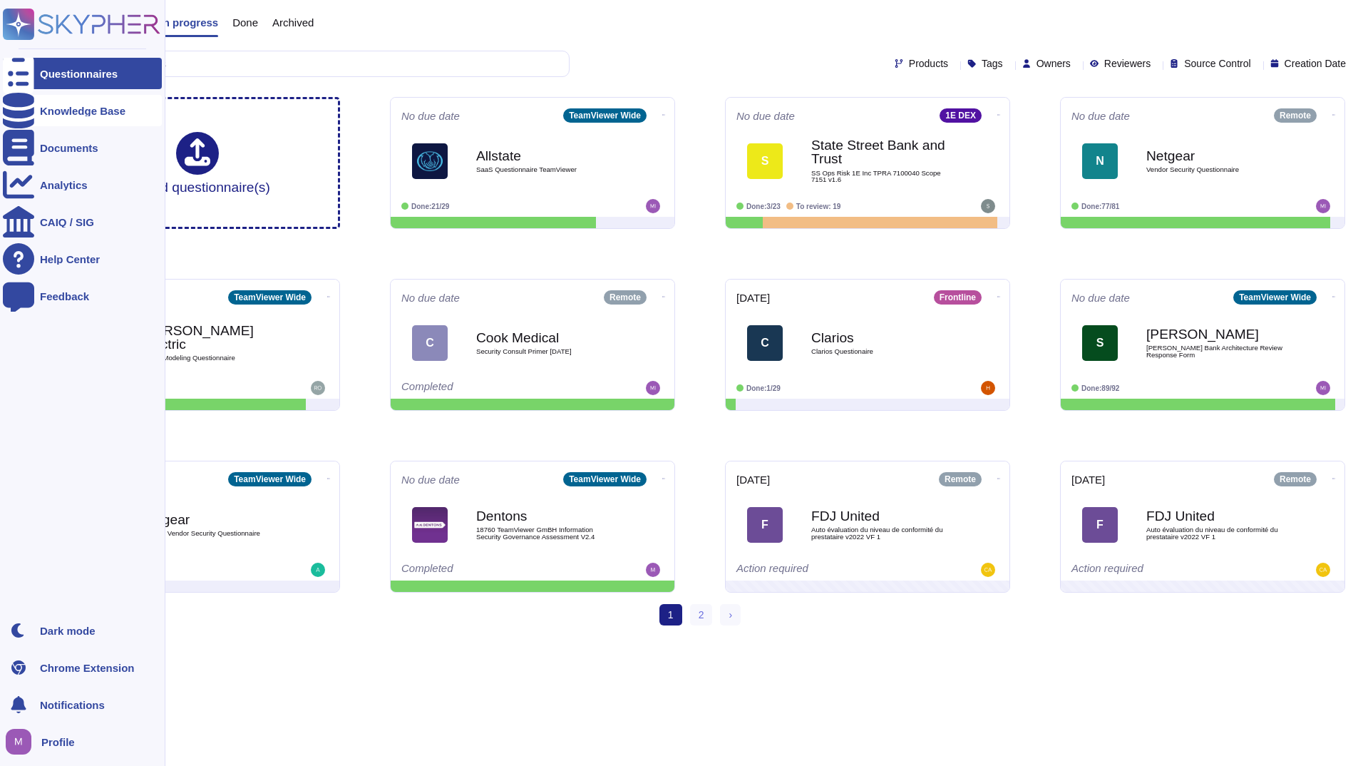
click at [56, 113] on div "Knowledge Base" at bounding box center [83, 111] width 86 height 11
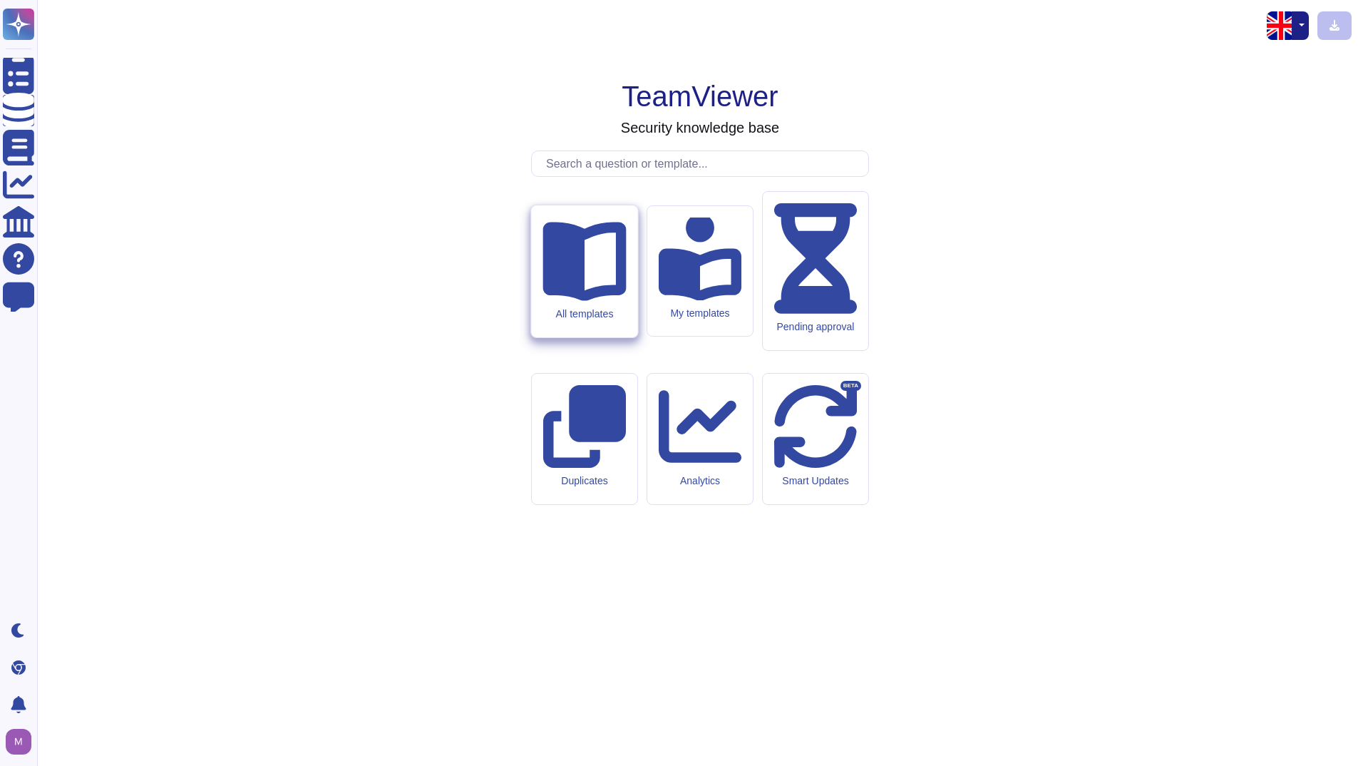
click at [566, 300] on icon at bounding box center [584, 258] width 83 height 83
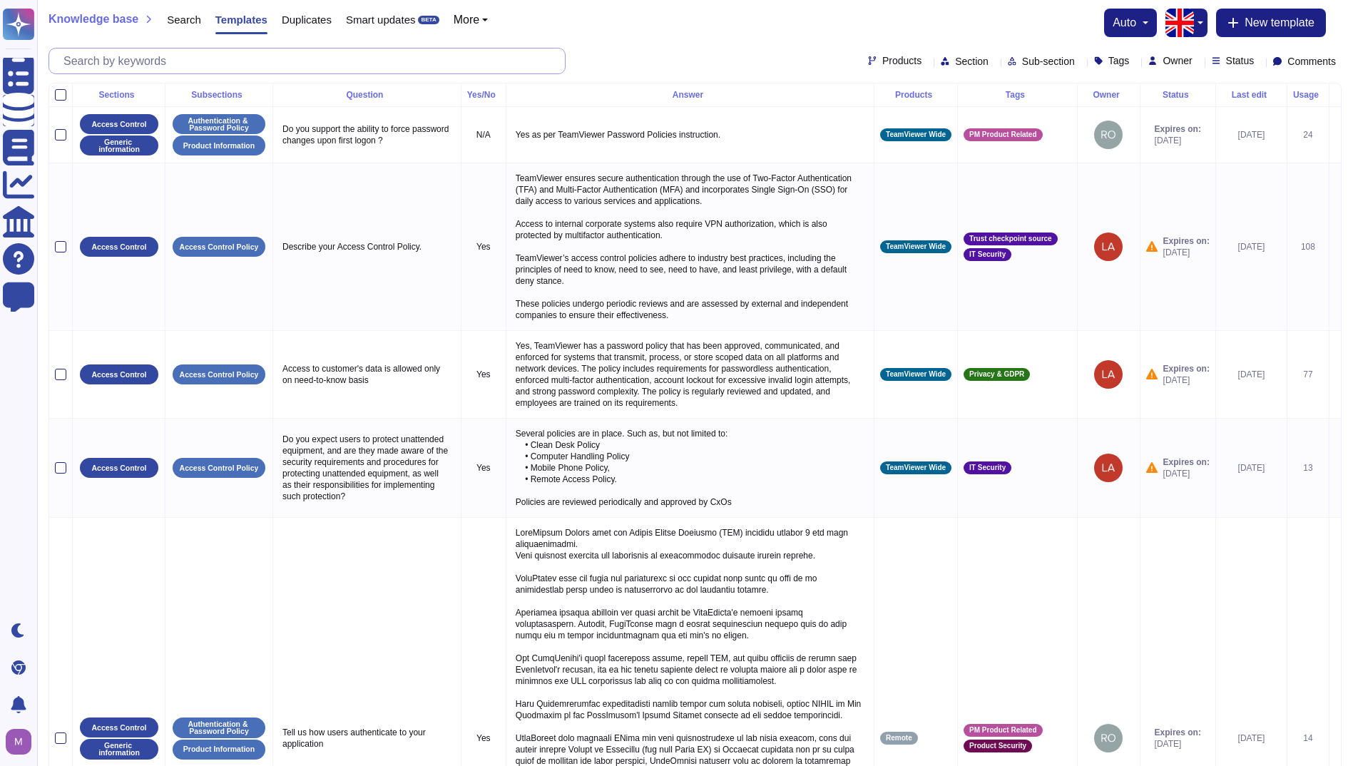
click at [294, 67] on input "text" at bounding box center [310, 60] width 508 height 25
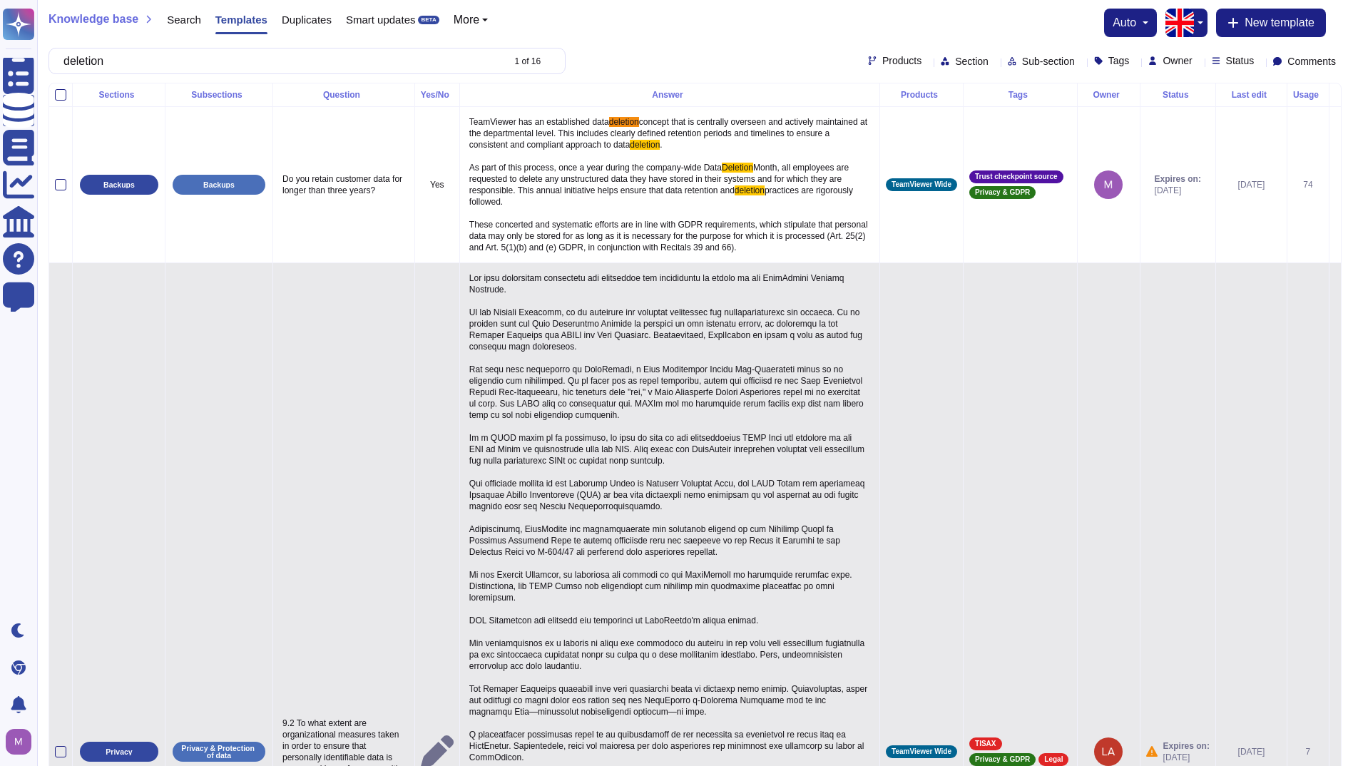
type input "deletion"
click at [430, 744] on icon at bounding box center [437, 751] width 33 height 33
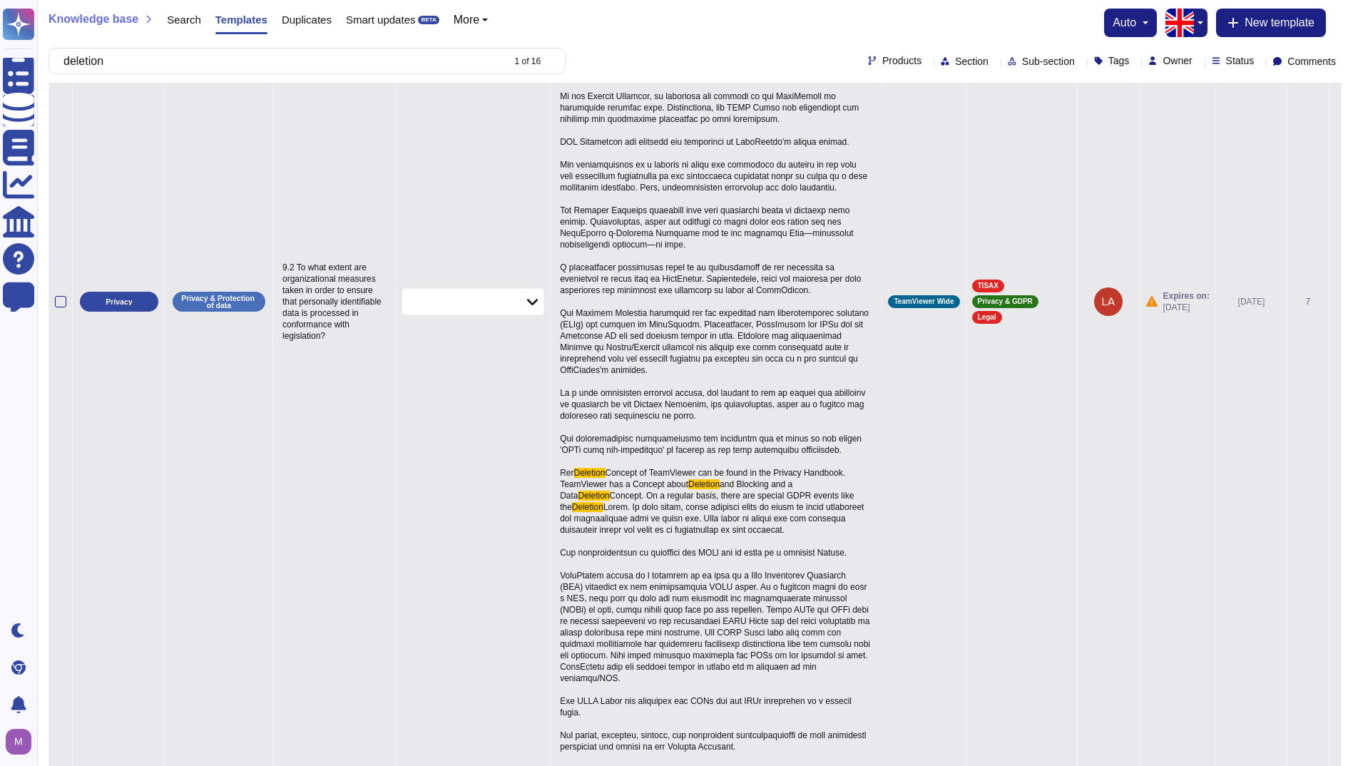
scroll to position [570, 0]
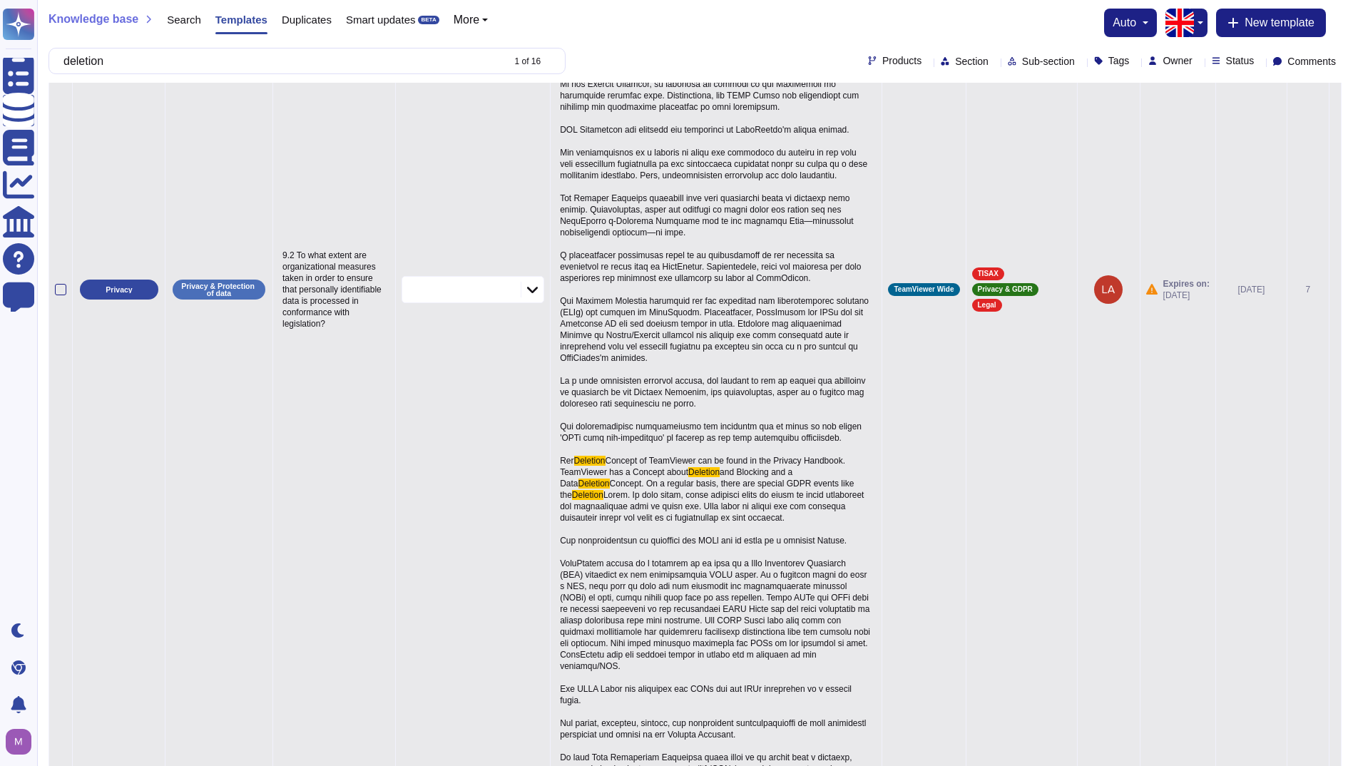
click at [456, 615] on td at bounding box center [473, 290] width 155 height 1149
click at [530, 287] on icon at bounding box center [532, 289] width 11 height 14
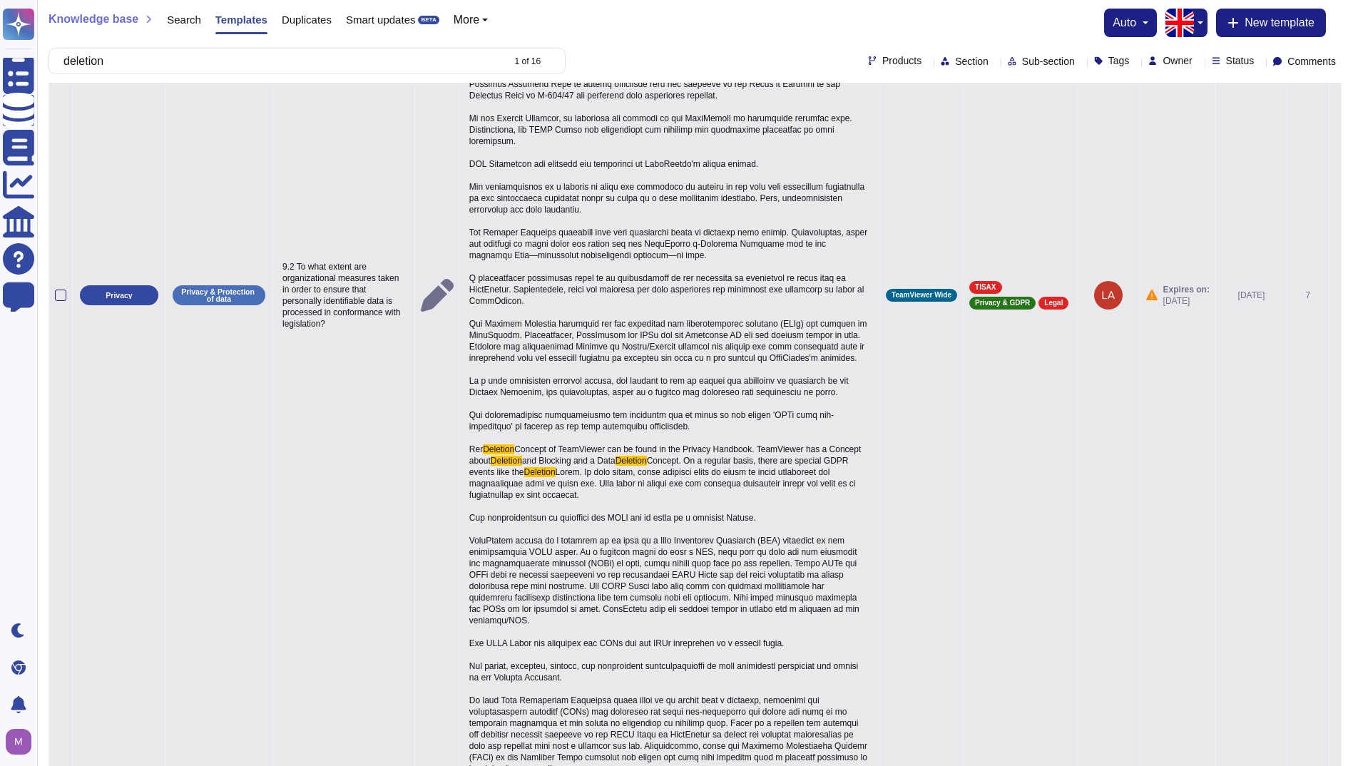
click at [436, 190] on td at bounding box center [436, 296] width 45 height 978
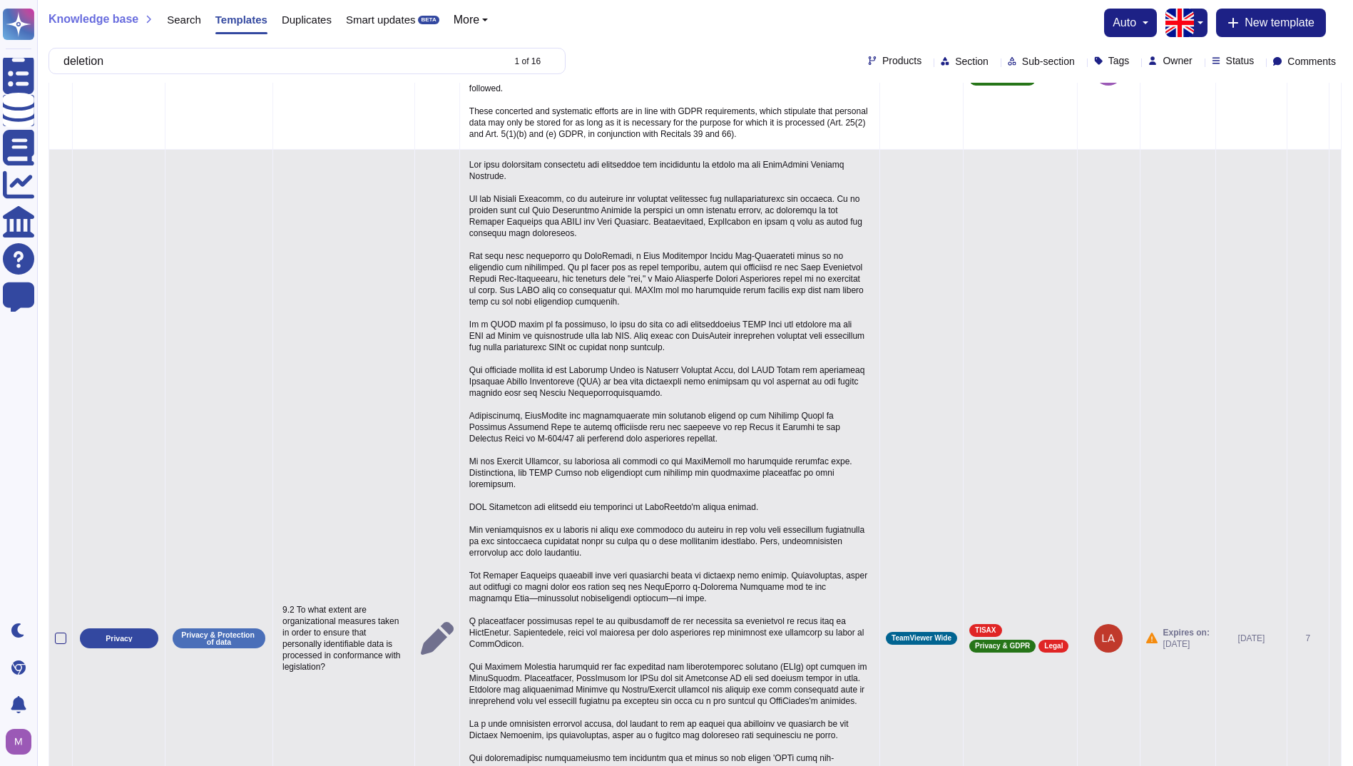
scroll to position [0, 0]
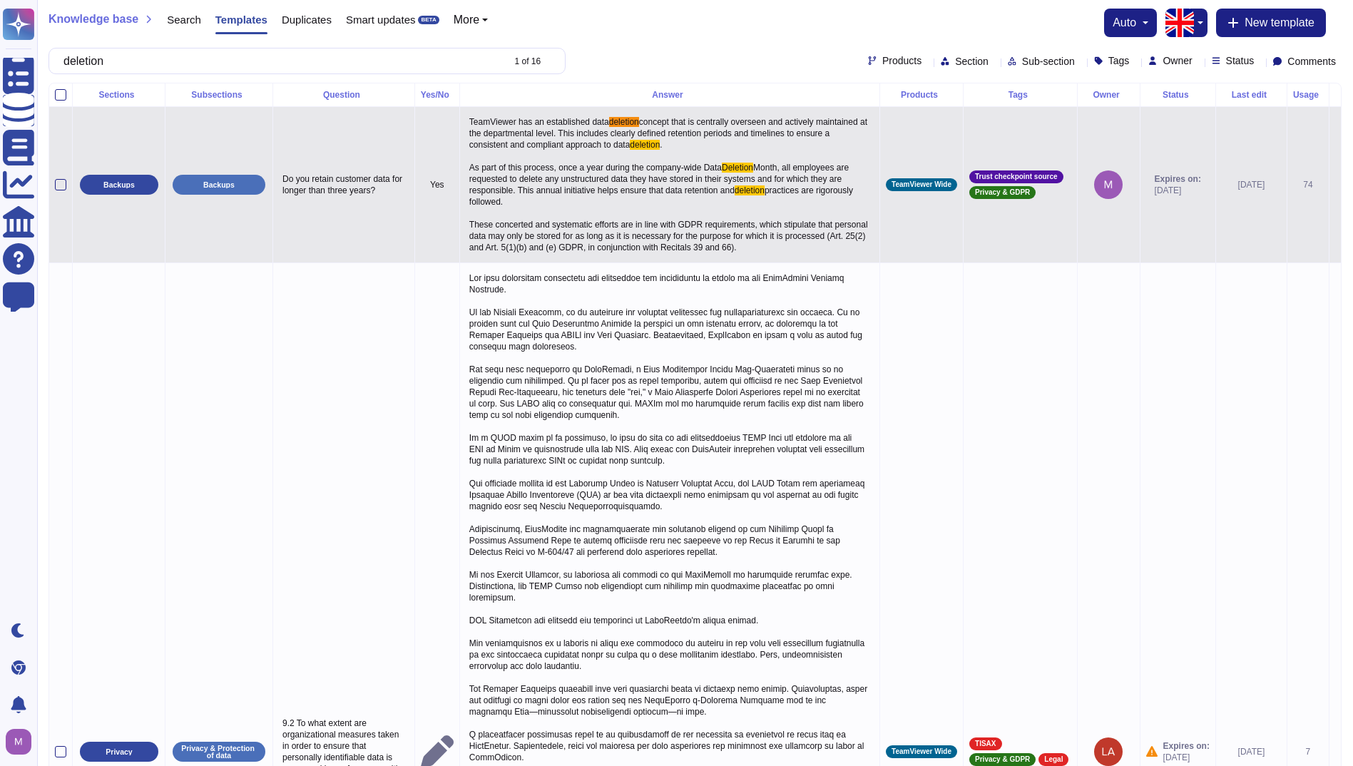
click at [495, 130] on span "concept that is centrally overseen and actively maintained at the departmental …" at bounding box center [669, 133] width 400 height 33
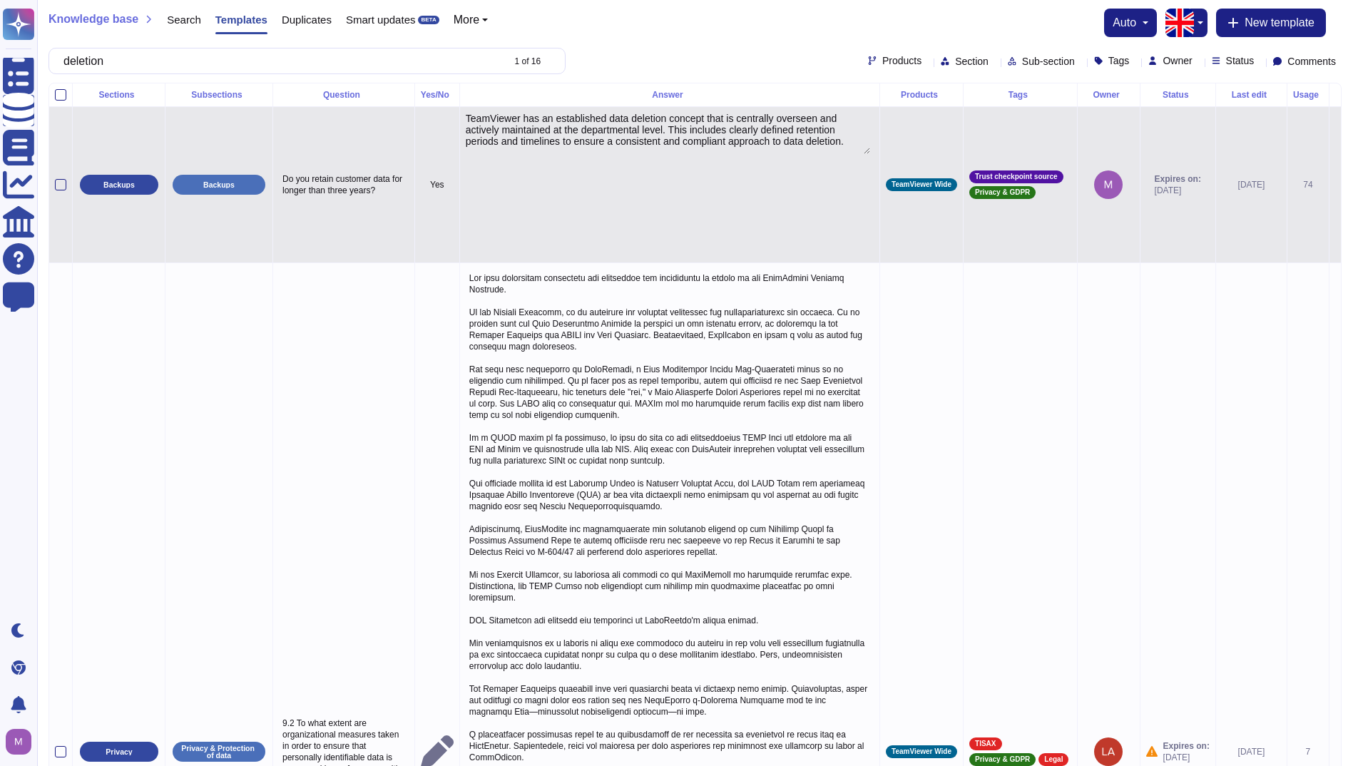
type textarea "TeamViewer has an established data deletion concept that is centrally overseen …"
drag, startPoint x: 466, startPoint y: 118, endPoint x: 677, endPoint y: 150, distance: 213.5
click at [677, 150] on textarea "TeamViewer has an established data deletion concept that is centrally overseen …" at bounding box center [668, 133] width 404 height 41
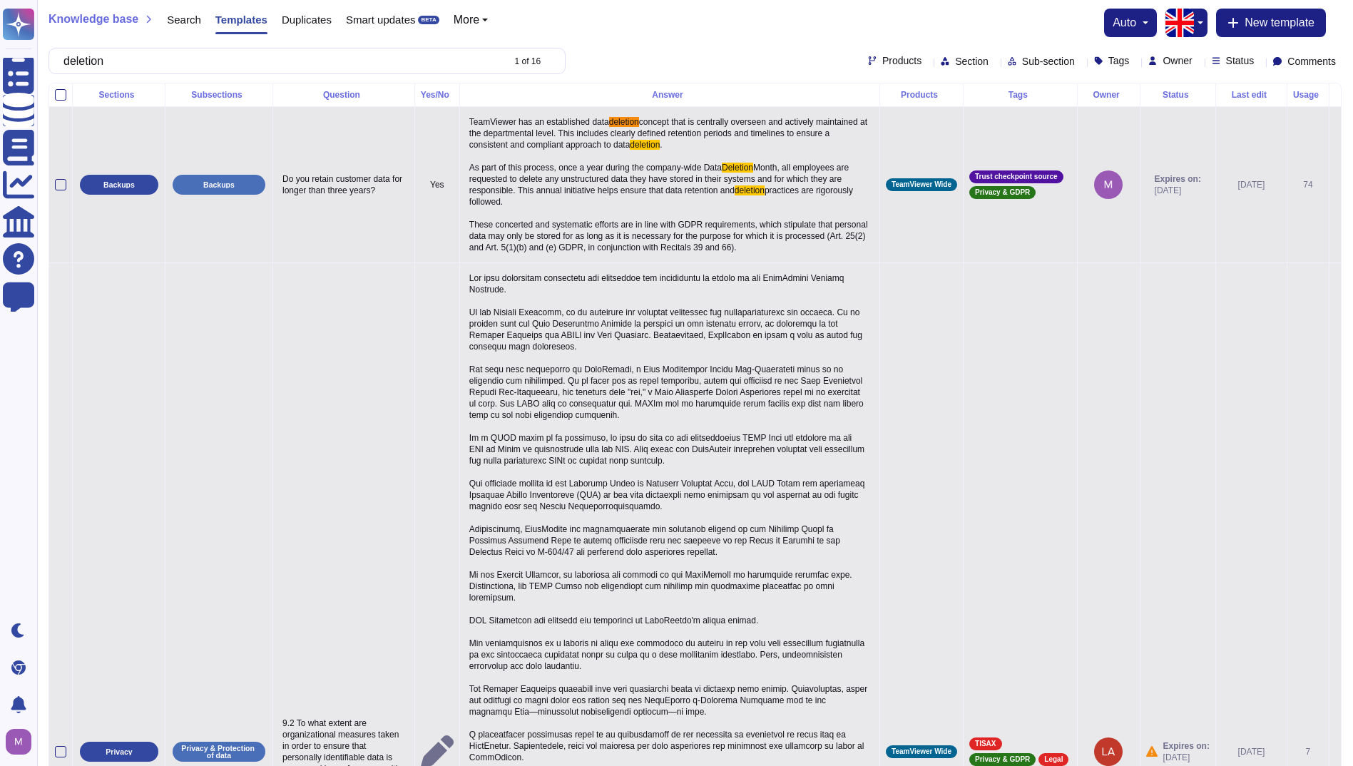
click at [597, 394] on span at bounding box center [669, 591] width 401 height 637
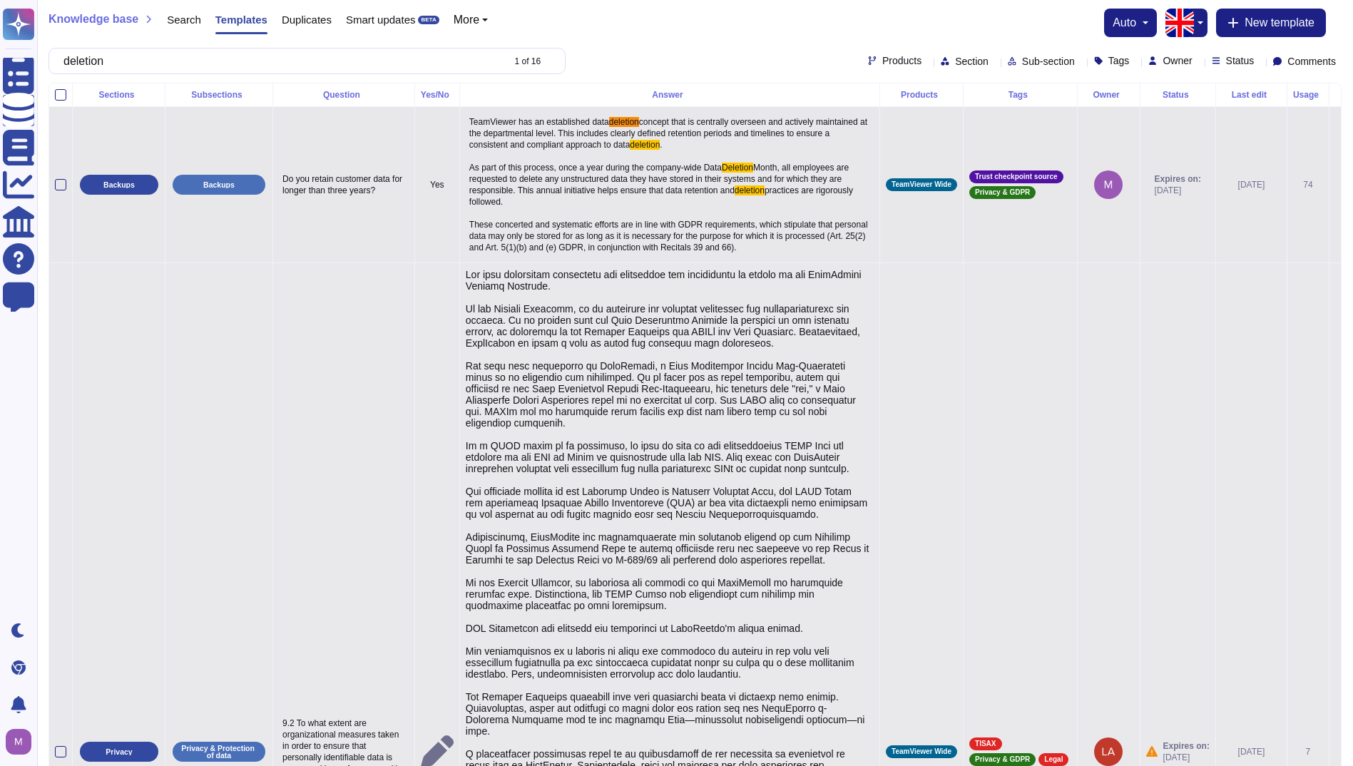
type textarea "The data protection principles are documented and implemented as stated in the …"
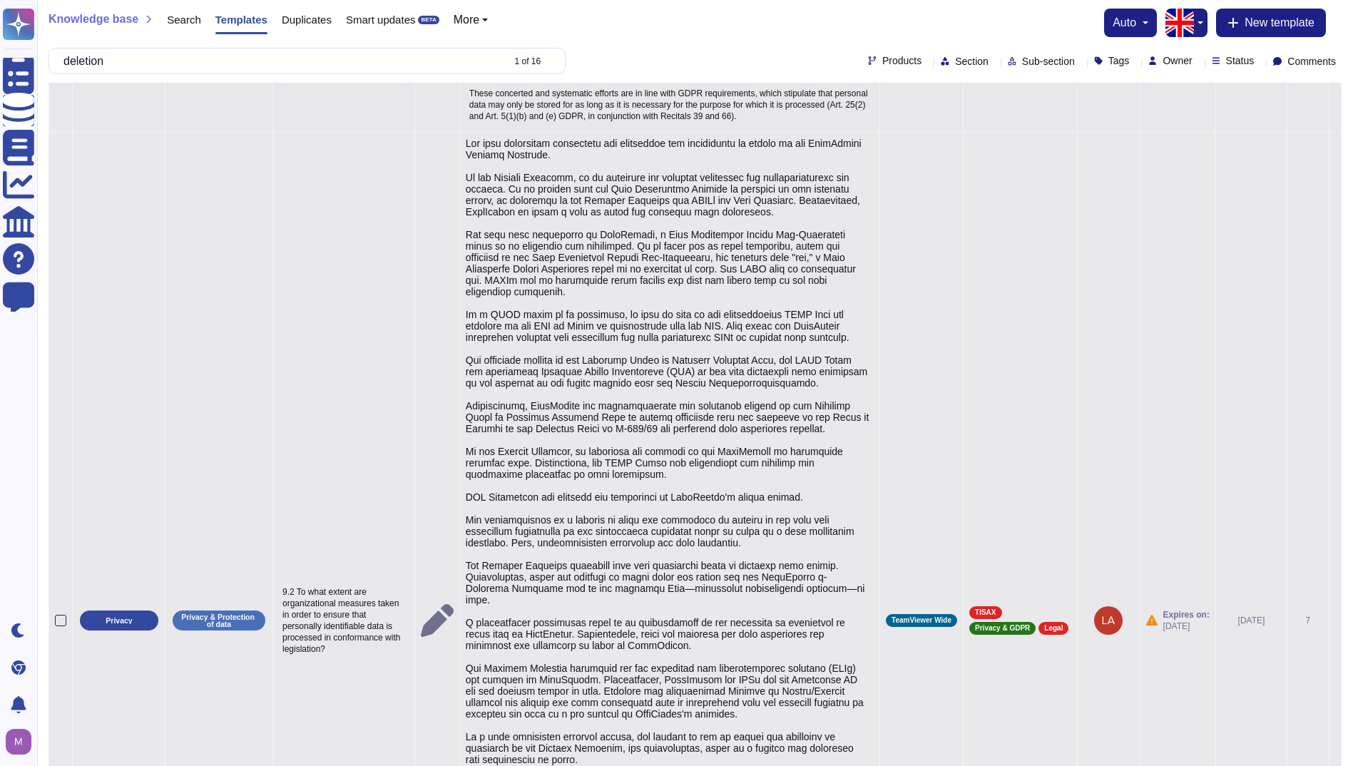
scroll to position [143, 0]
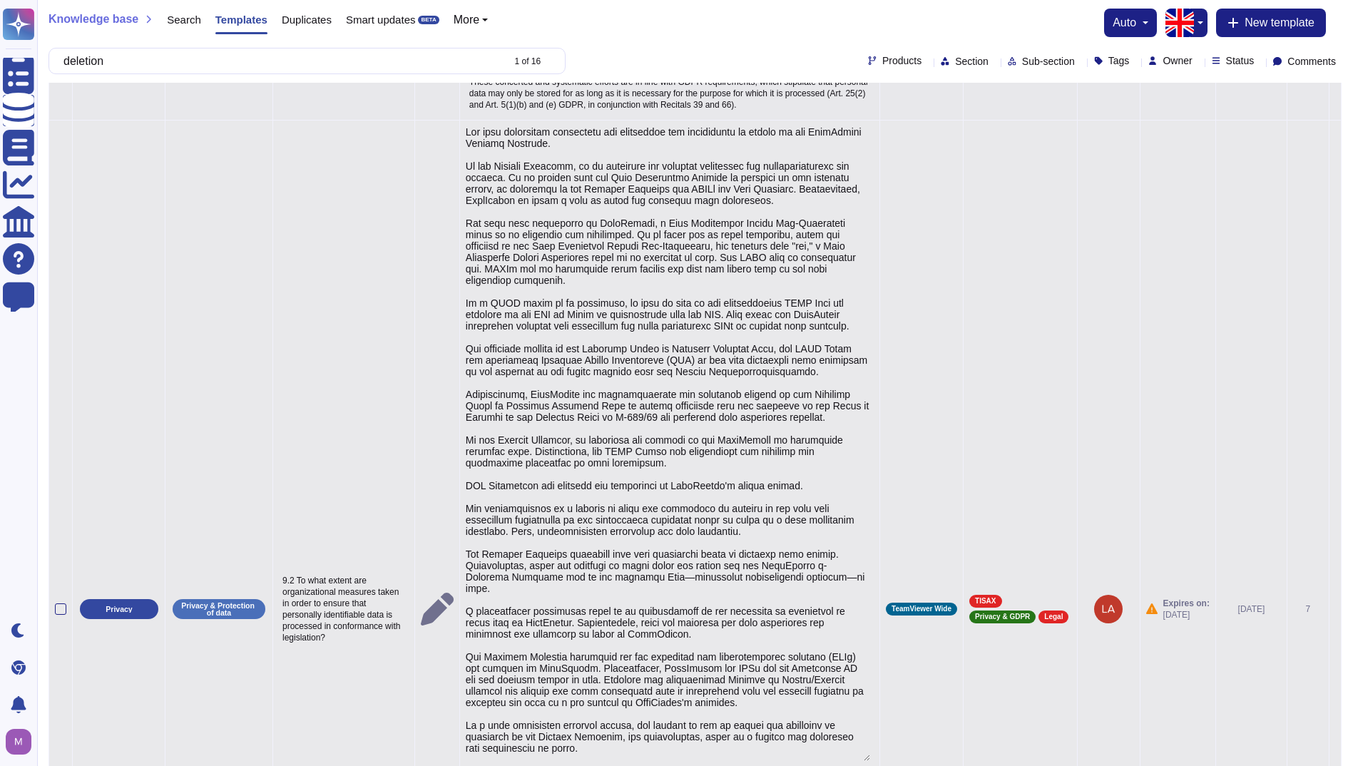
click at [925, 304] on td "TeamViewer Wide" at bounding box center [921, 609] width 83 height 978
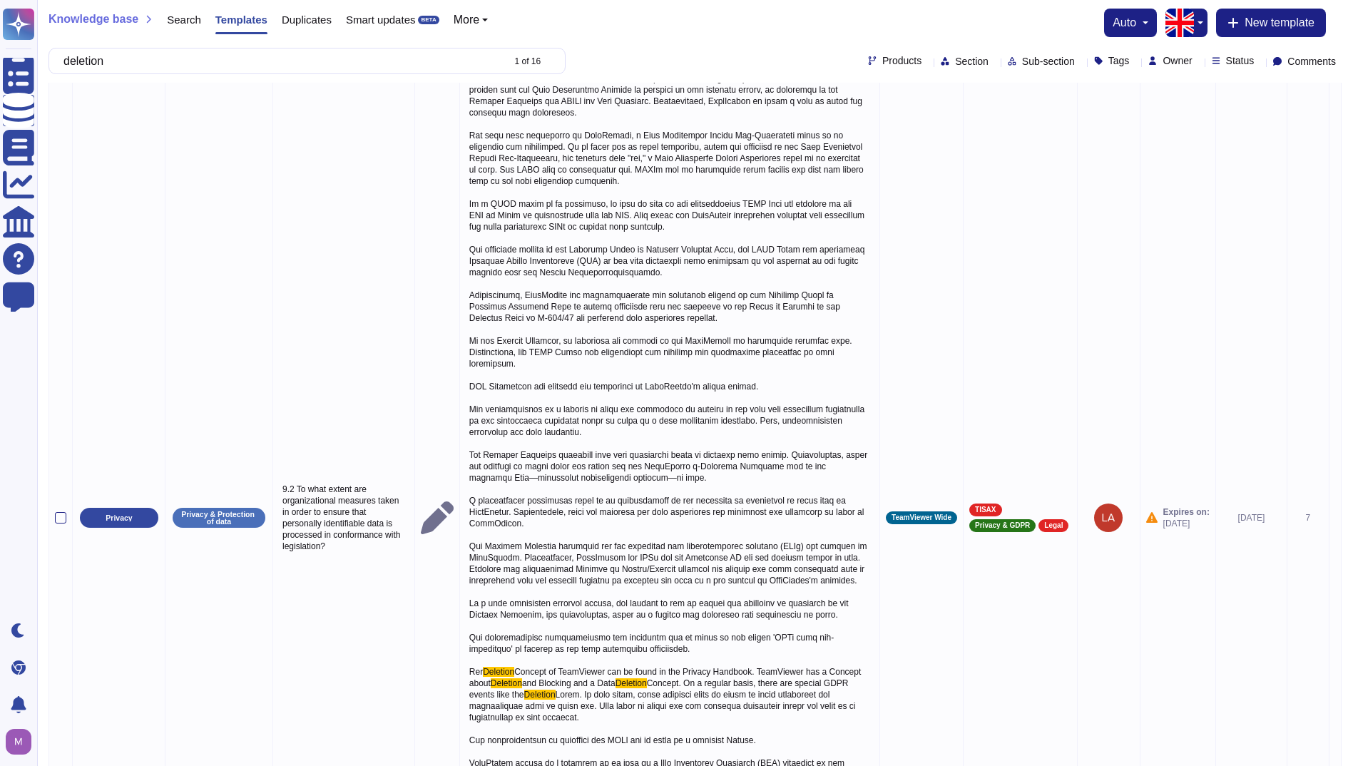
scroll to position [285, 0]
